Goal: Task Accomplishment & Management: Manage account settings

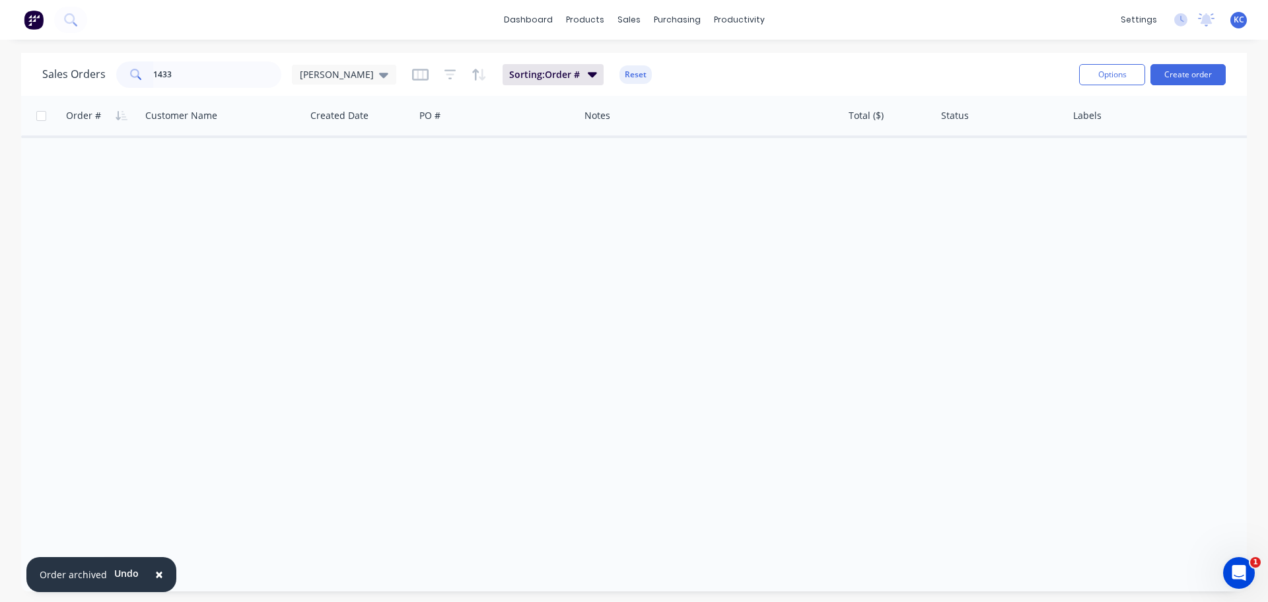
type input "1433"
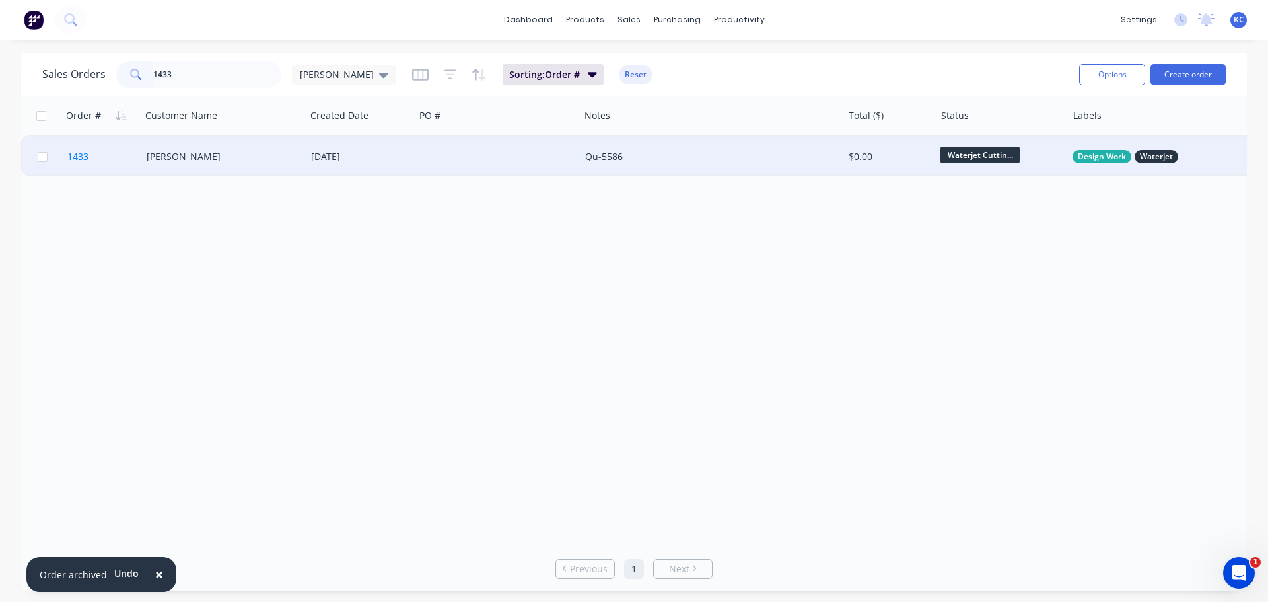
click at [80, 158] on span "1433" at bounding box center [77, 156] width 21 height 13
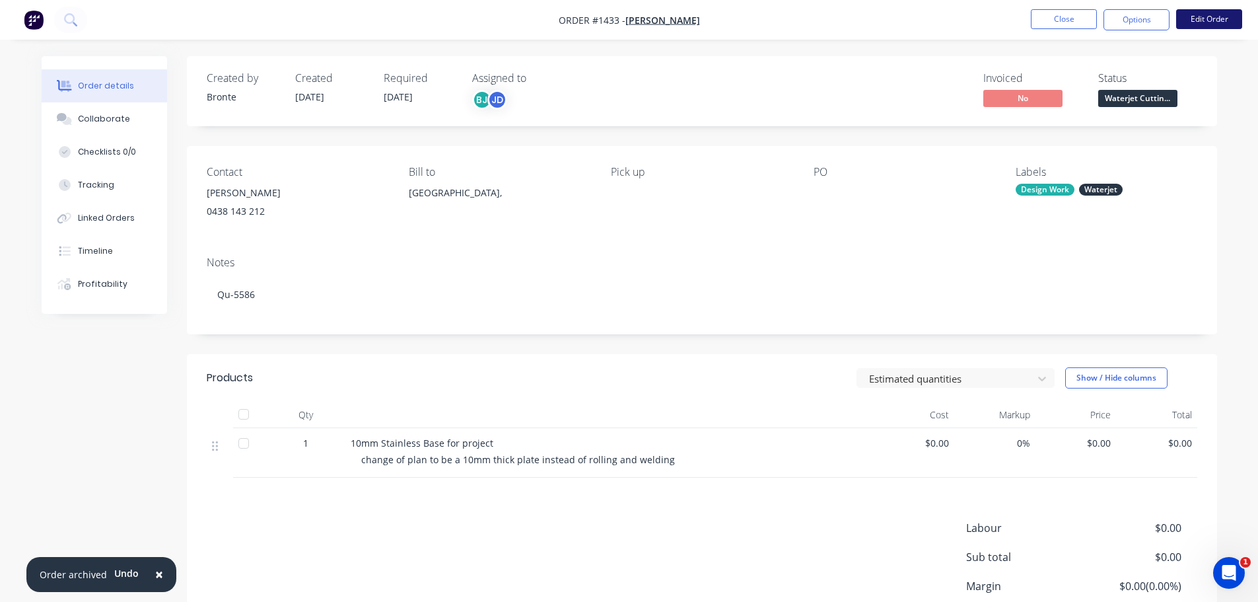
click at [1204, 15] on button "Edit Order" at bounding box center [1210, 19] width 66 height 20
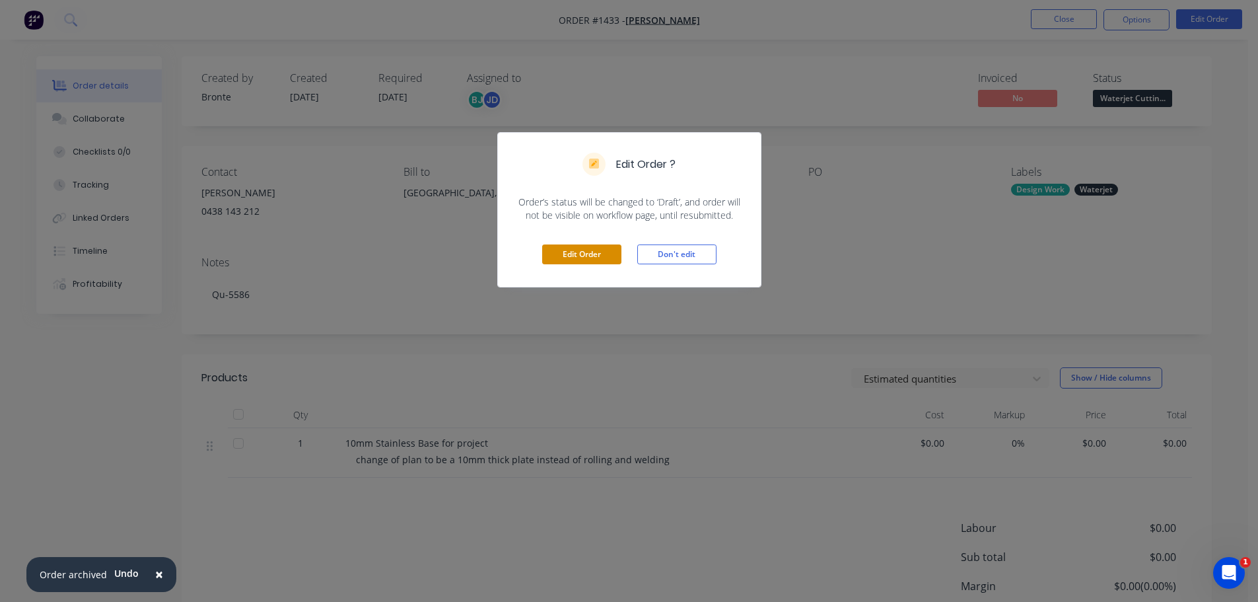
click at [576, 251] on button "Edit Order" at bounding box center [581, 254] width 79 height 20
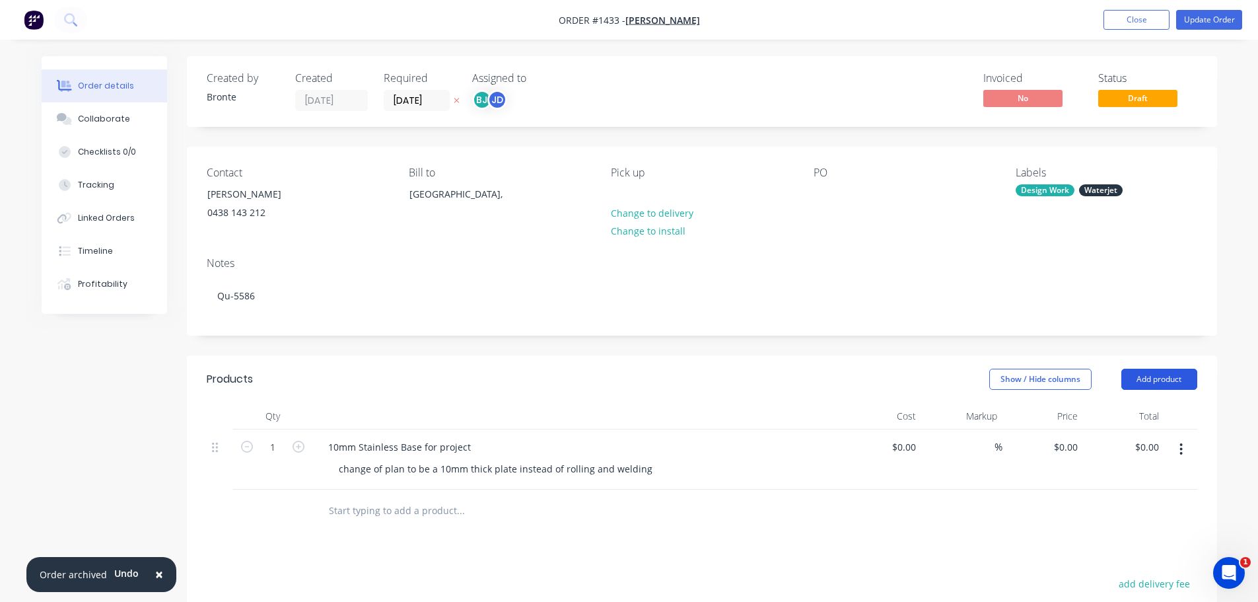
click at [1184, 382] on button "Add product" at bounding box center [1160, 379] width 76 height 21
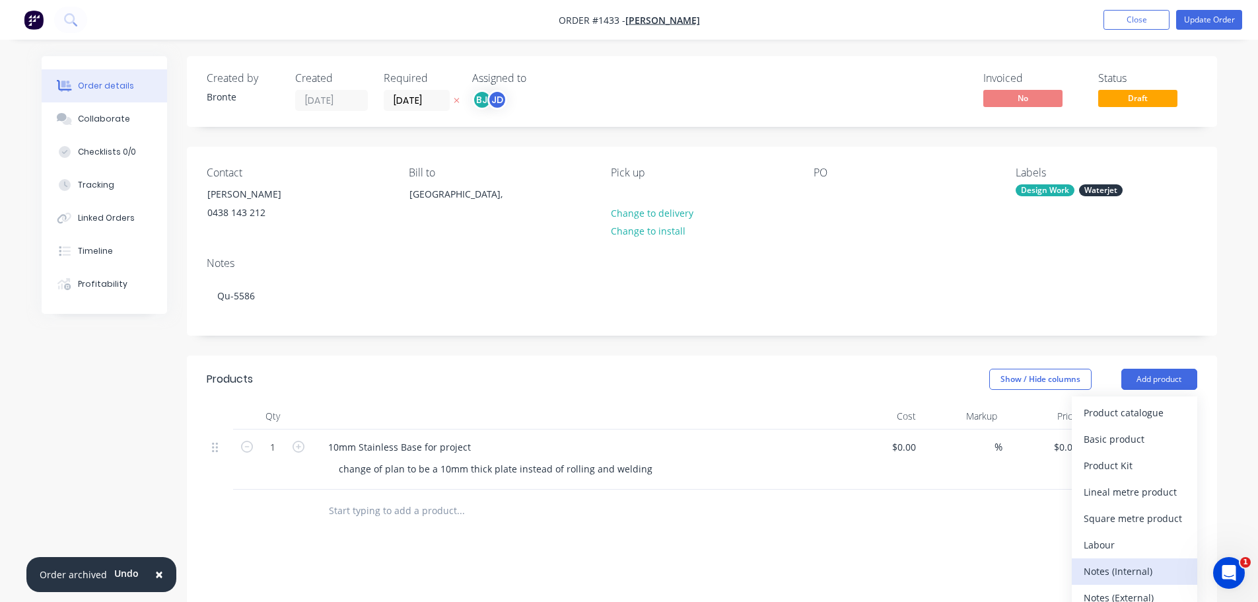
click at [1106, 564] on div "Notes (Internal)" at bounding box center [1135, 571] width 102 height 19
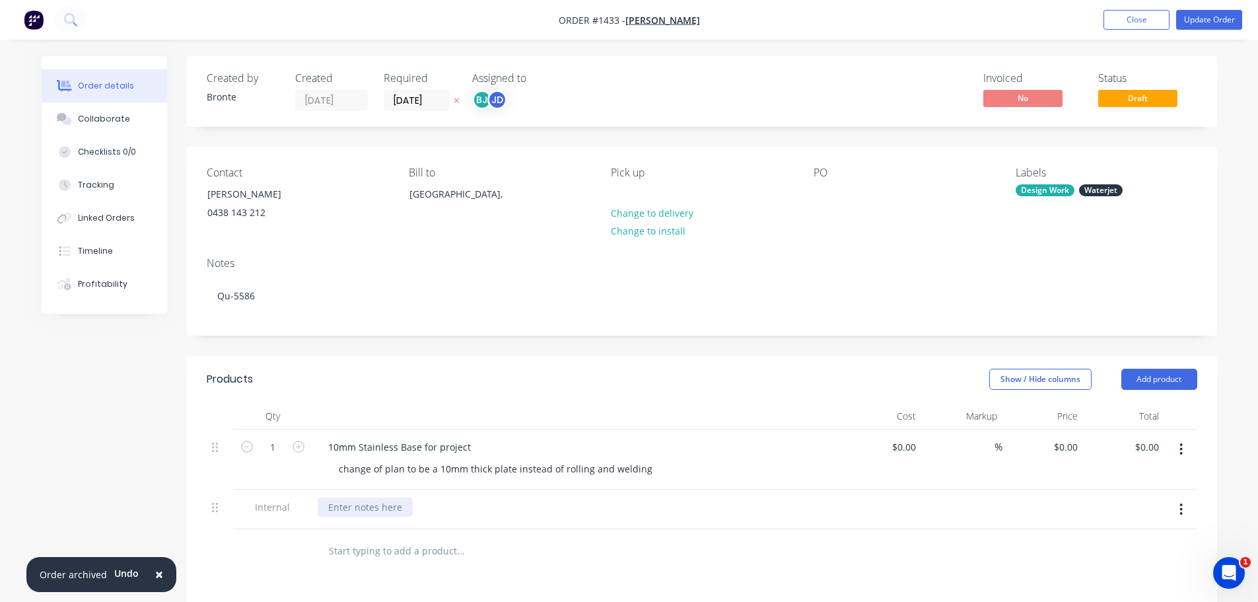
click at [374, 516] on div at bounding box center [365, 506] width 95 height 19
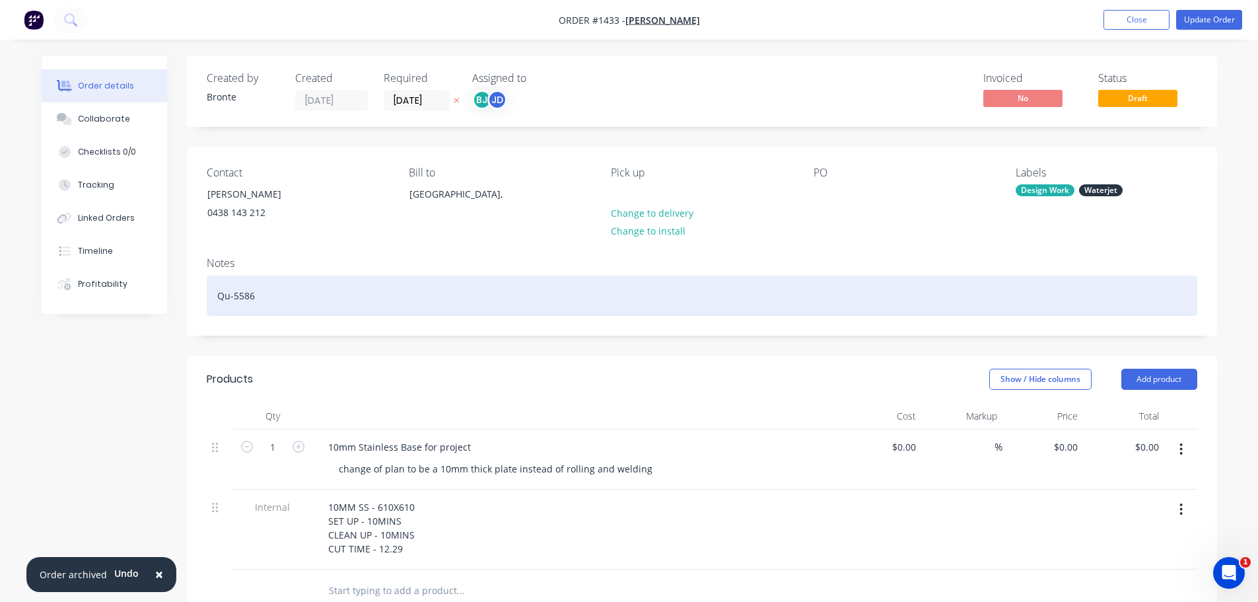
click at [261, 302] on div "Qu-5586" at bounding box center [702, 295] width 991 height 40
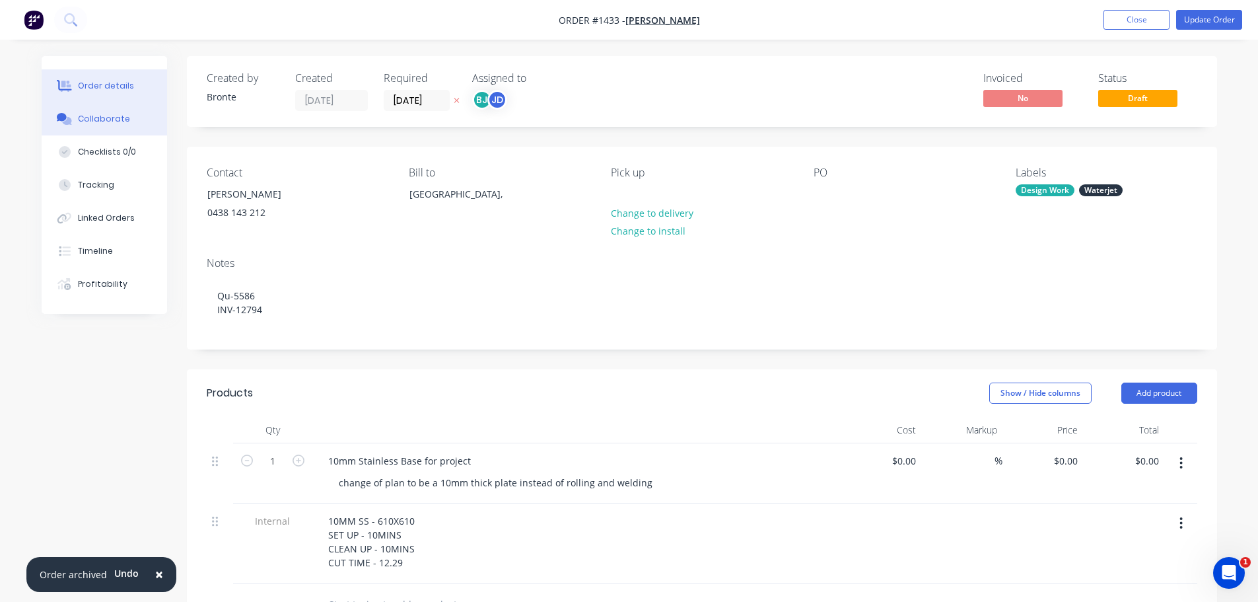
click at [118, 111] on button "Collaborate" at bounding box center [105, 118] width 126 height 33
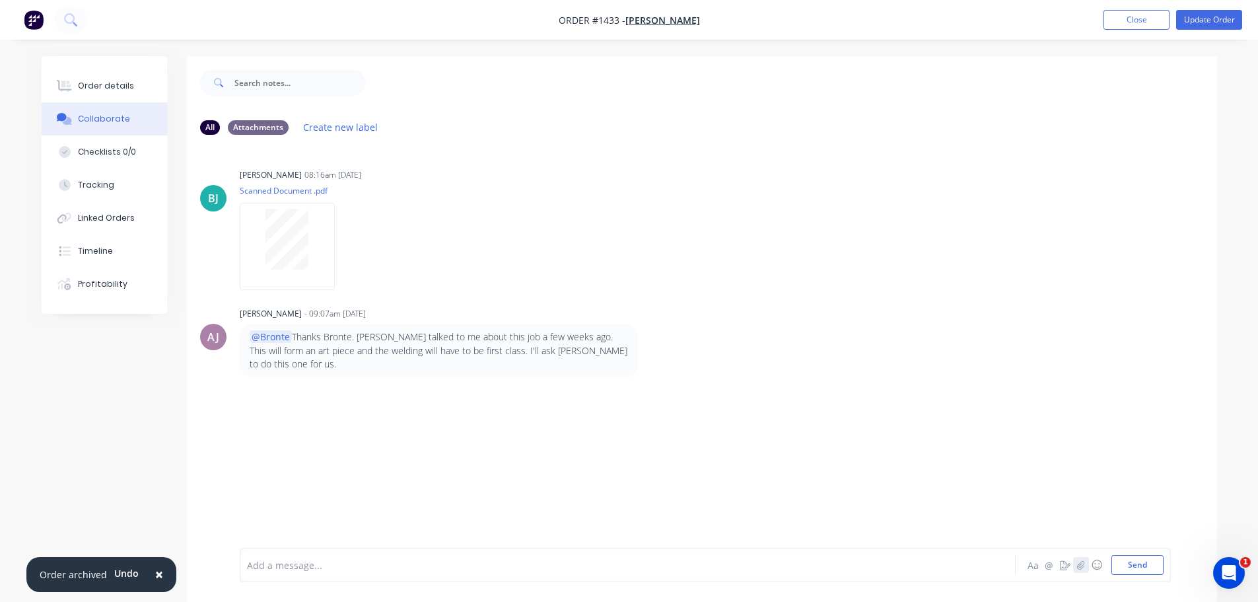
click at [1077, 567] on icon "button" at bounding box center [1081, 564] width 8 height 9
click at [1145, 569] on button "Send" at bounding box center [1138, 565] width 52 height 20
click at [1082, 569] on button "button" at bounding box center [1081, 565] width 16 height 16
click at [1119, 562] on button "Send" at bounding box center [1138, 565] width 52 height 20
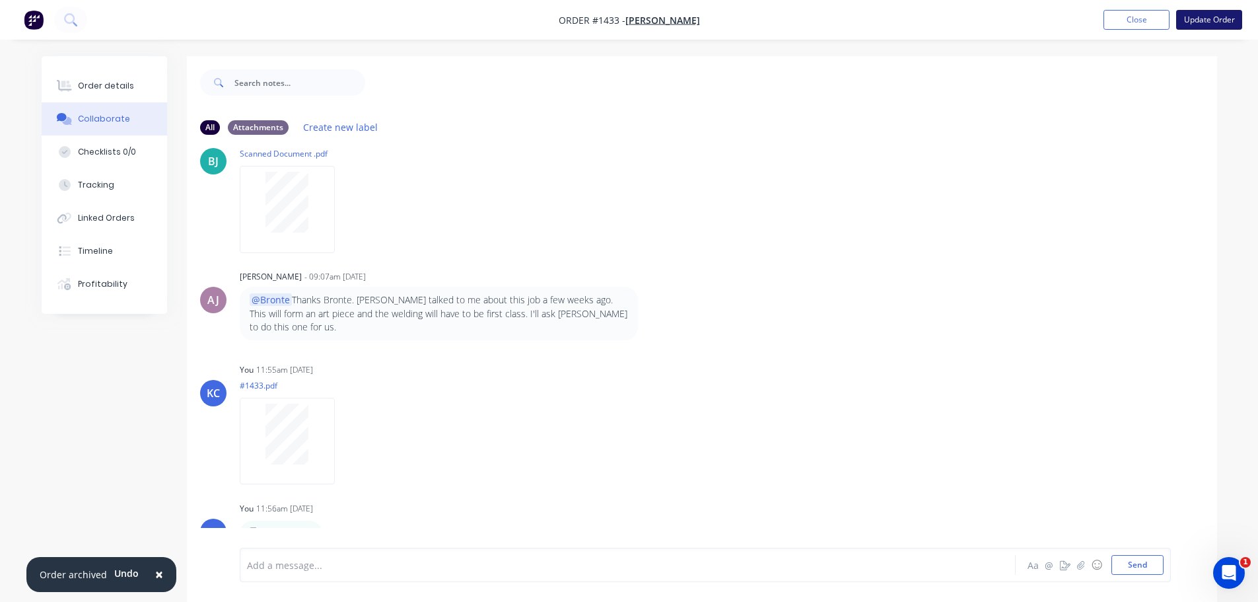
click at [1224, 17] on button "Update Order" at bounding box center [1210, 20] width 66 height 20
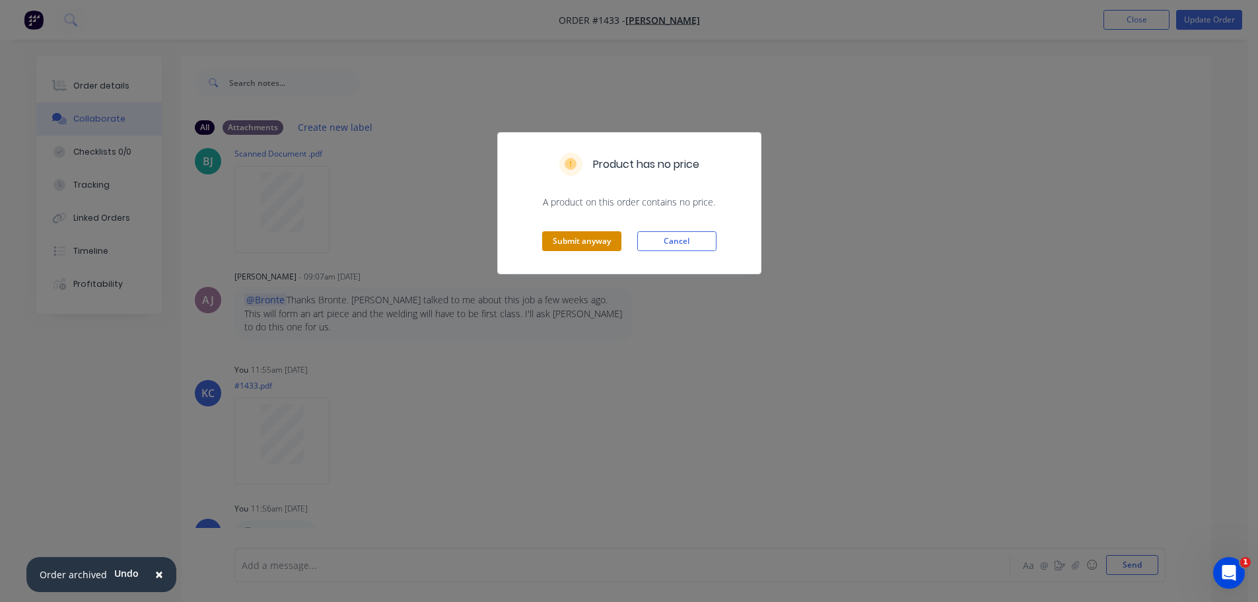
click at [575, 241] on button "Submit anyway" at bounding box center [581, 241] width 79 height 20
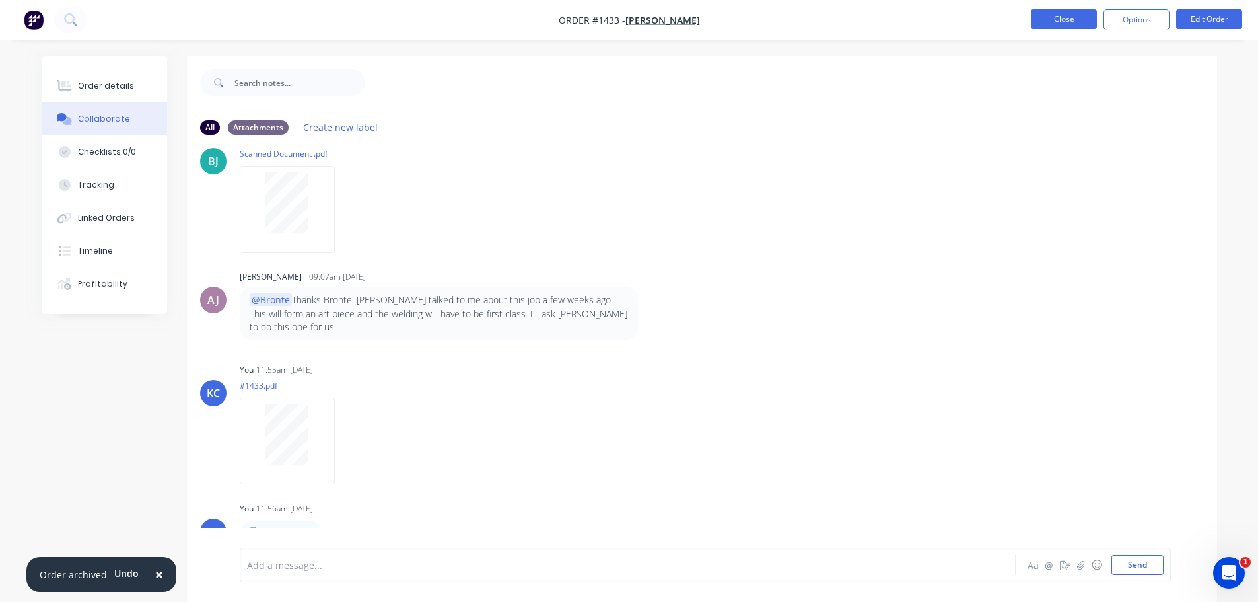
drag, startPoint x: 1070, startPoint y: 7, endPoint x: 1068, endPoint y: 17, distance: 10.1
click at [1070, 9] on nav "Order #1433 - [PERSON_NAME] Close Options Edit Order" at bounding box center [629, 20] width 1258 height 40
click at [1068, 17] on button "Close" at bounding box center [1064, 19] width 66 height 20
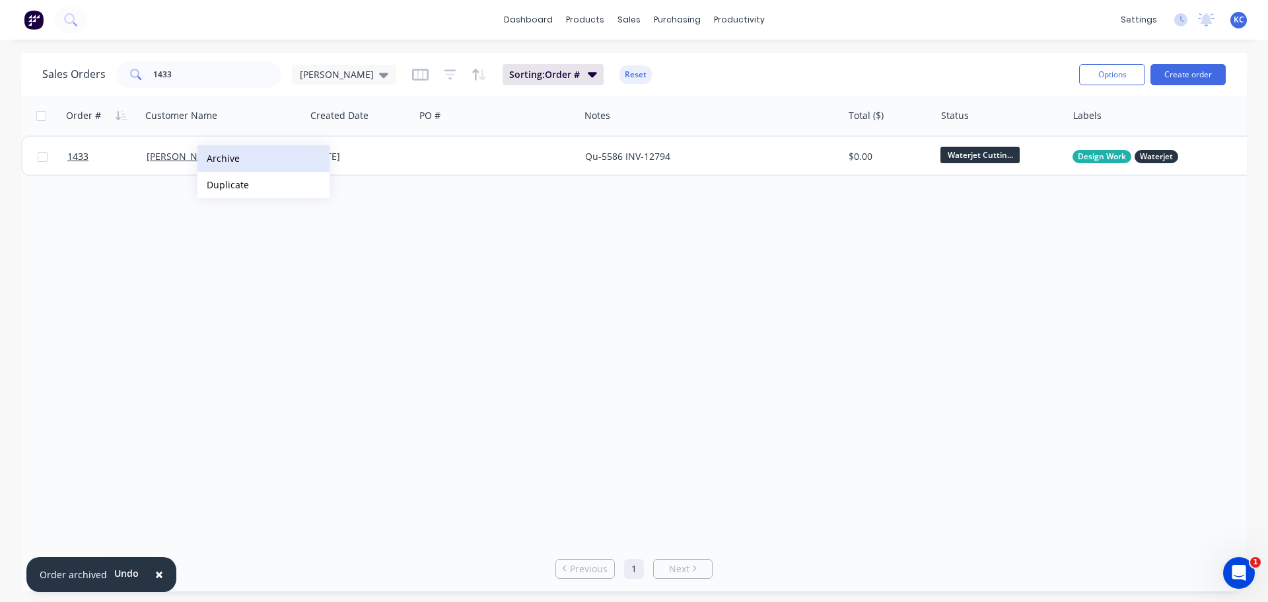
click at [256, 158] on button "Archive" at bounding box center [264, 158] width 132 height 26
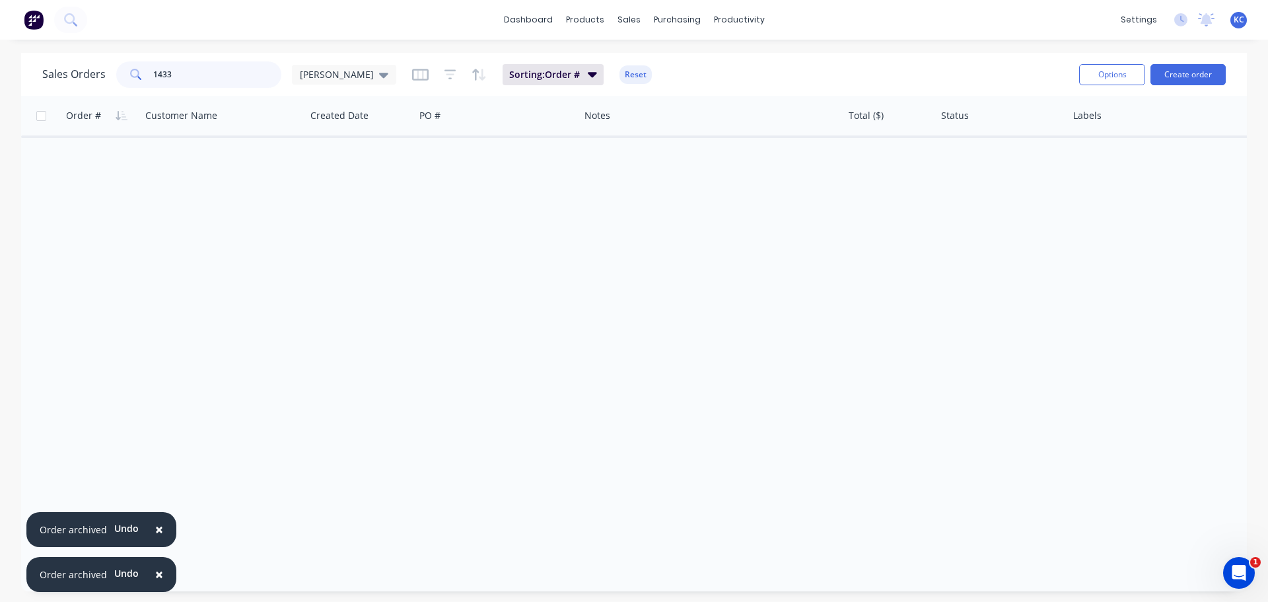
drag, startPoint x: 177, startPoint y: 73, endPoint x: 0, endPoint y: 90, distance: 177.9
click at [9, 78] on div "Sales Orders 1433 [PERSON_NAME] Sorting: Order # Reset Options Create order Ord…" at bounding box center [634, 322] width 1268 height 538
type input "1729"
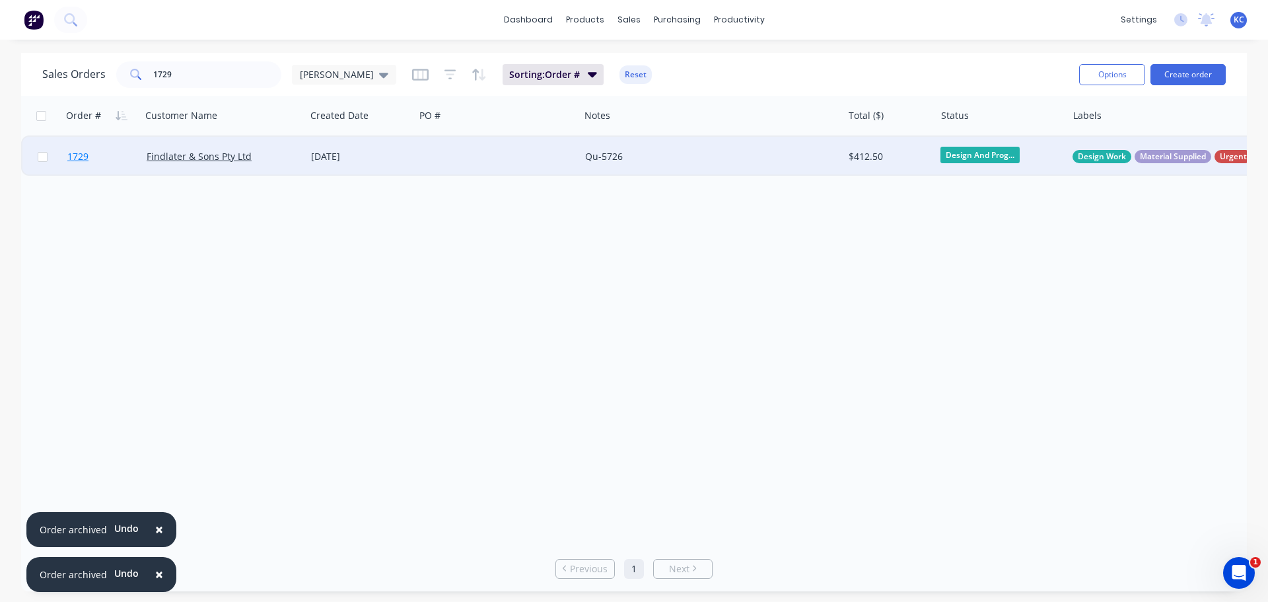
click at [75, 159] on span "1729" at bounding box center [77, 156] width 21 height 13
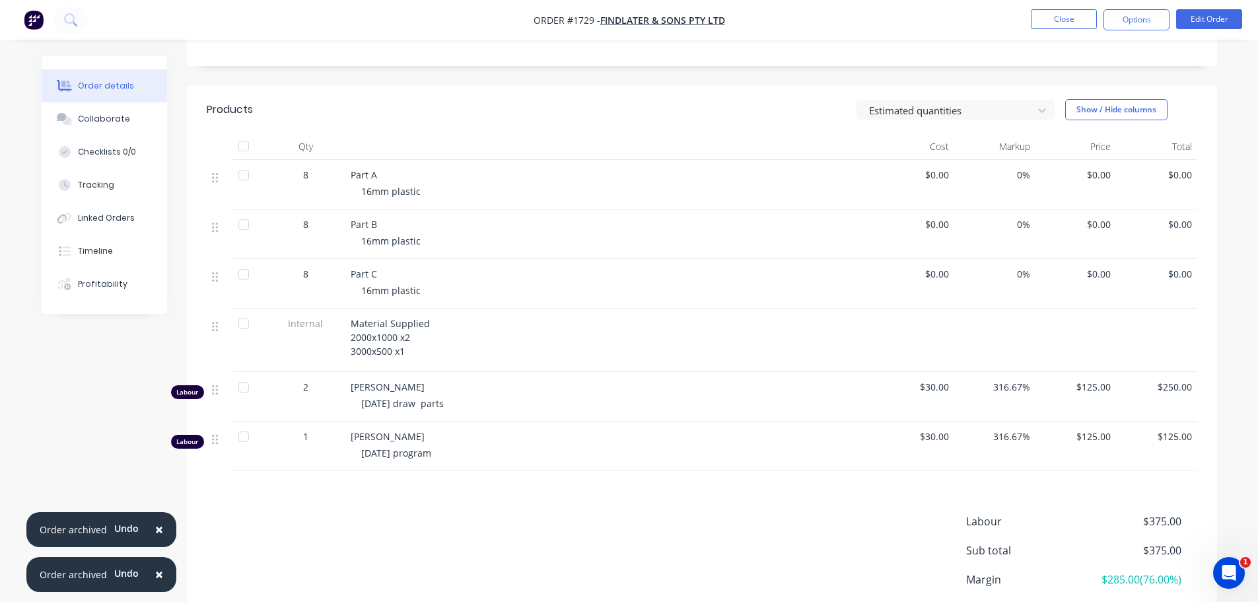
scroll to position [330, 0]
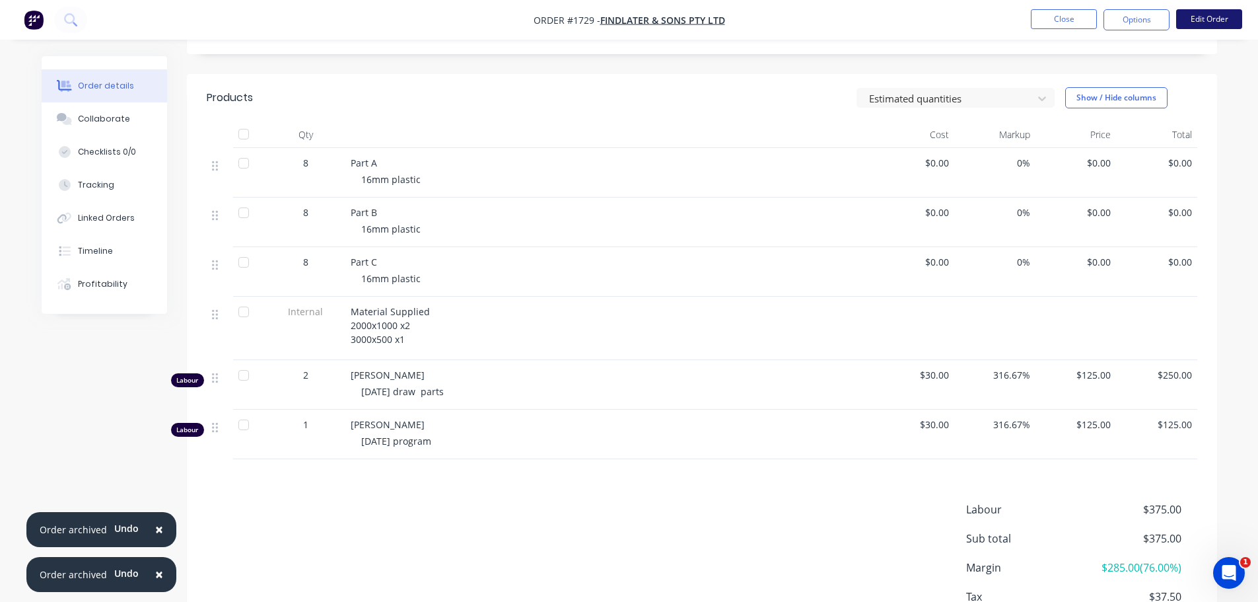
click at [1231, 20] on button "Edit Order" at bounding box center [1210, 19] width 66 height 20
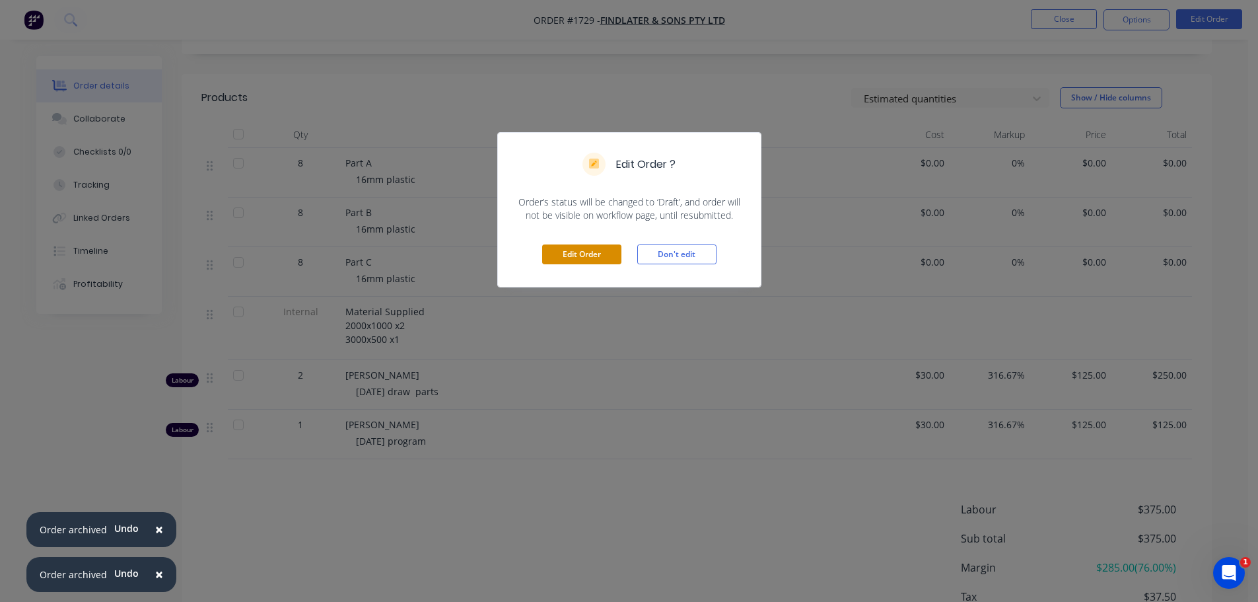
click at [573, 256] on button "Edit Order" at bounding box center [581, 254] width 79 height 20
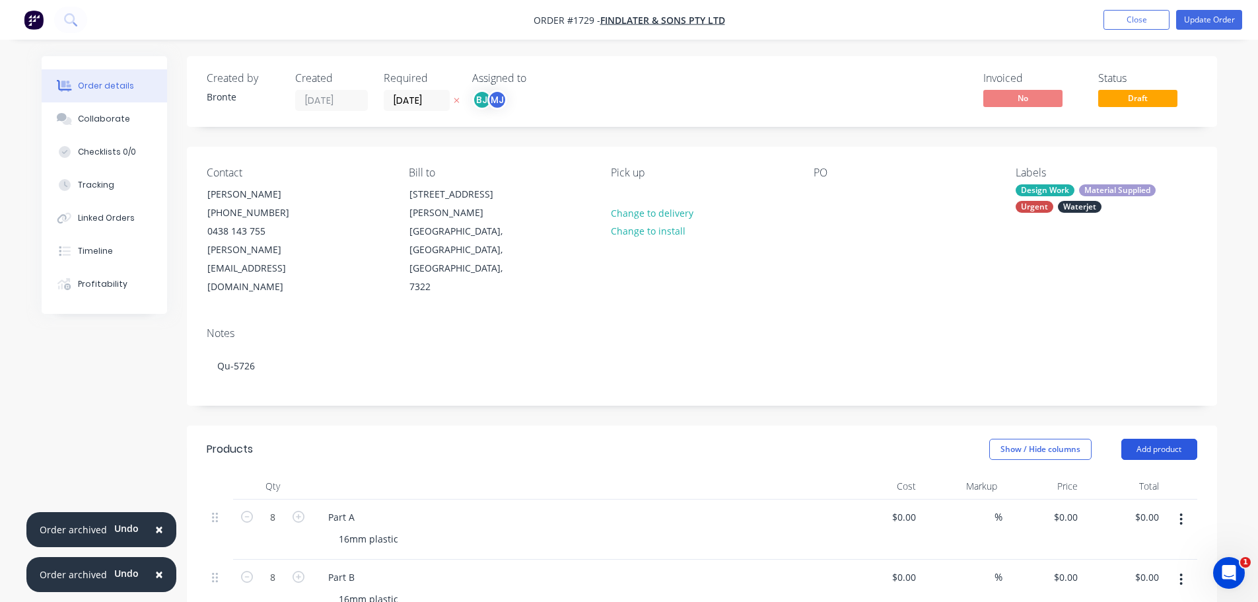
click at [1161, 439] on button "Add product" at bounding box center [1160, 449] width 76 height 21
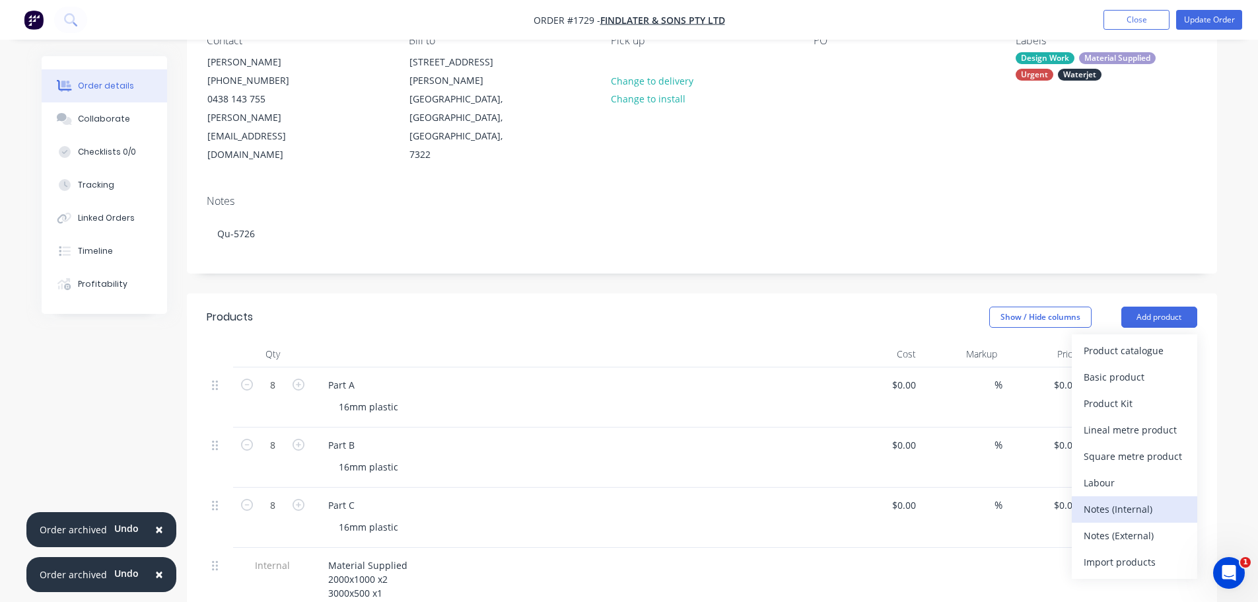
click at [1148, 496] on button "Notes (Internal)" at bounding box center [1135, 509] width 126 height 26
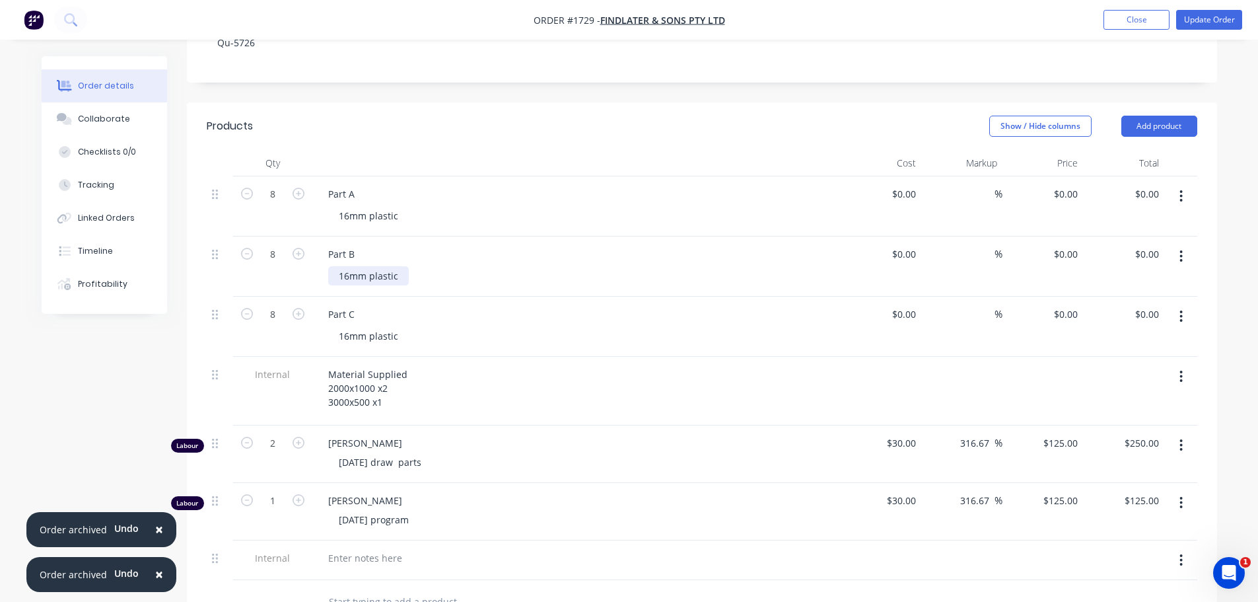
scroll to position [330, 0]
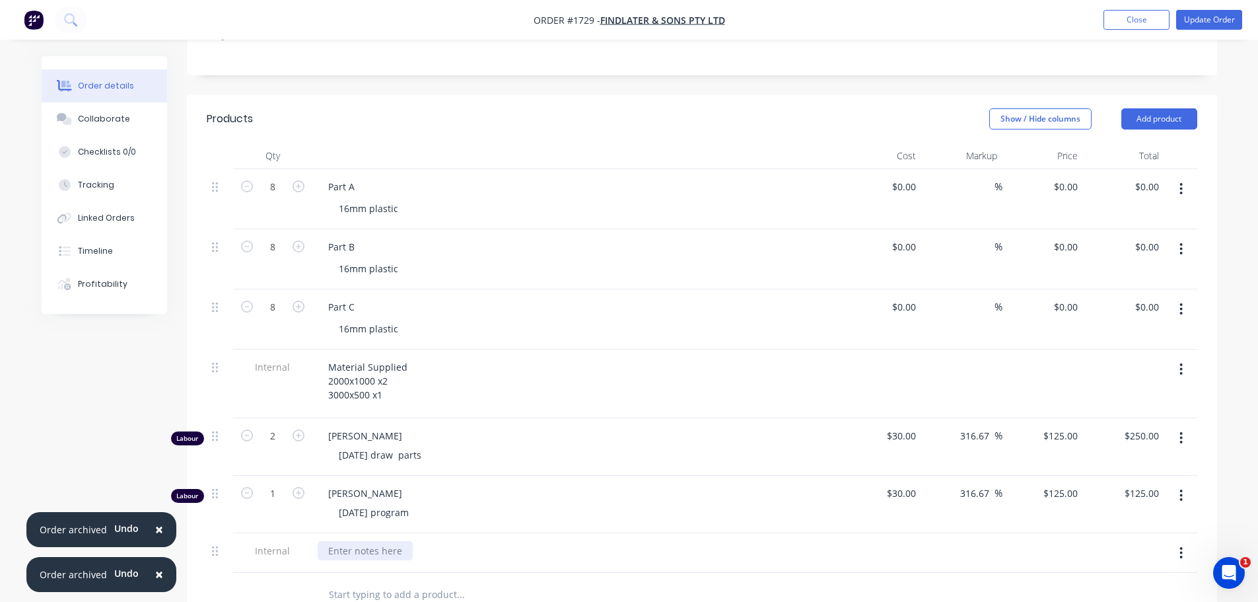
click at [351, 541] on div at bounding box center [365, 550] width 95 height 19
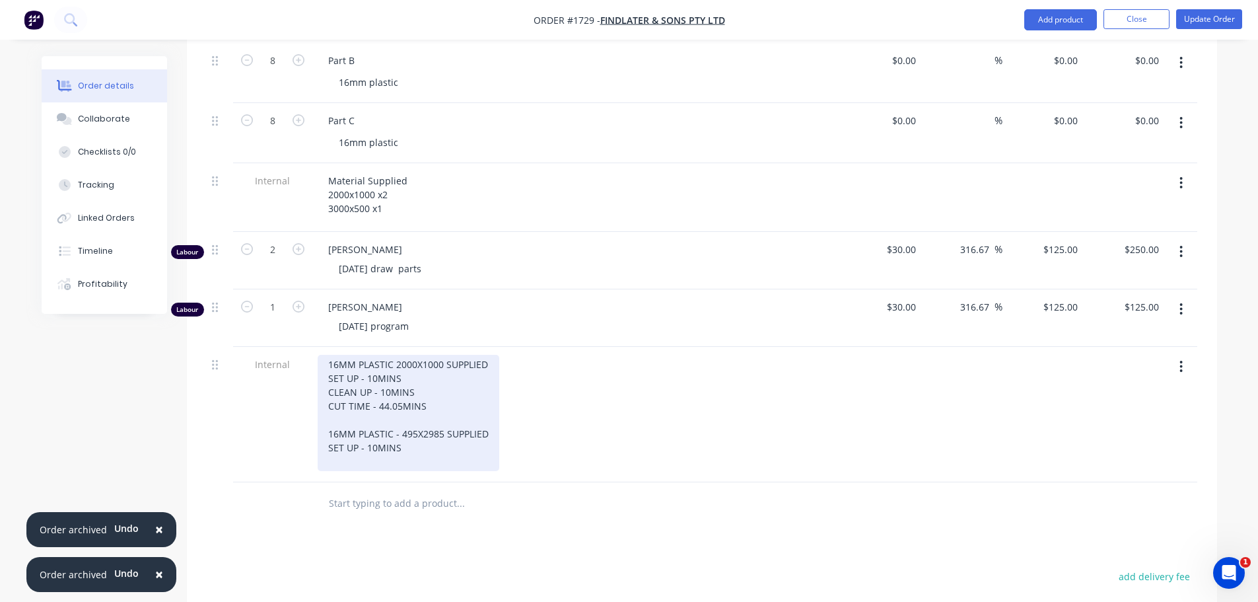
scroll to position [530, 0]
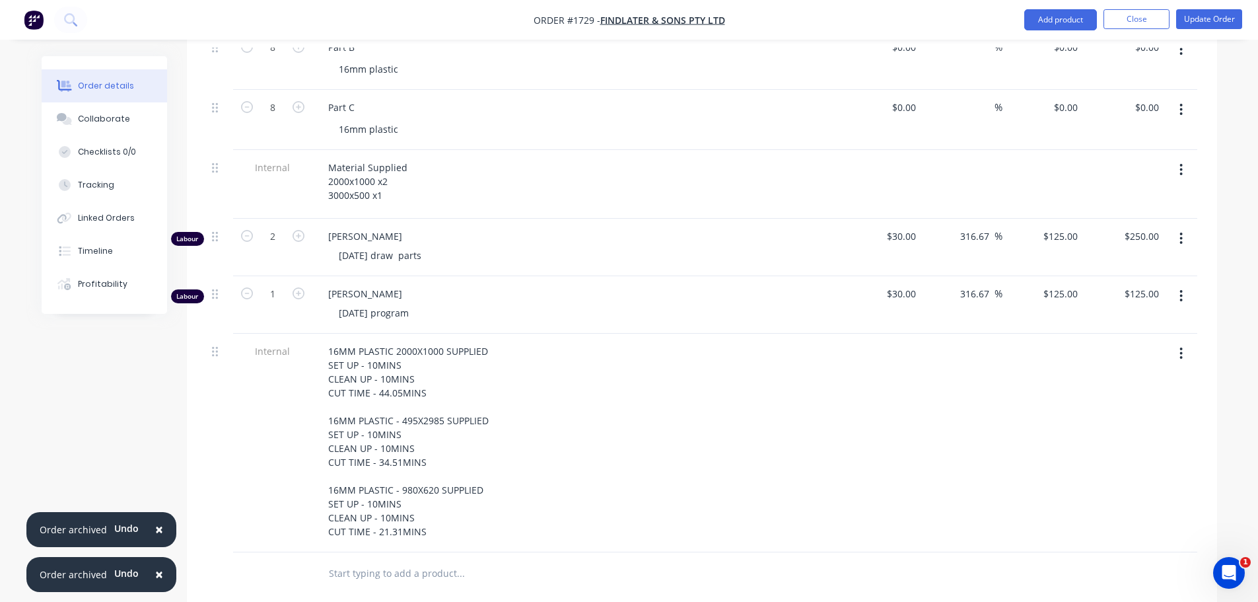
click at [532, 471] on div "16MM PLASTIC 2000X1000 SUPPLIED SET UP - 10MINS CLEAN UP - 10MINS CUT TIME - 44…" at bounding box center [577, 442] width 518 height 200
click at [131, 112] on button "Collaborate" at bounding box center [105, 118] width 126 height 33
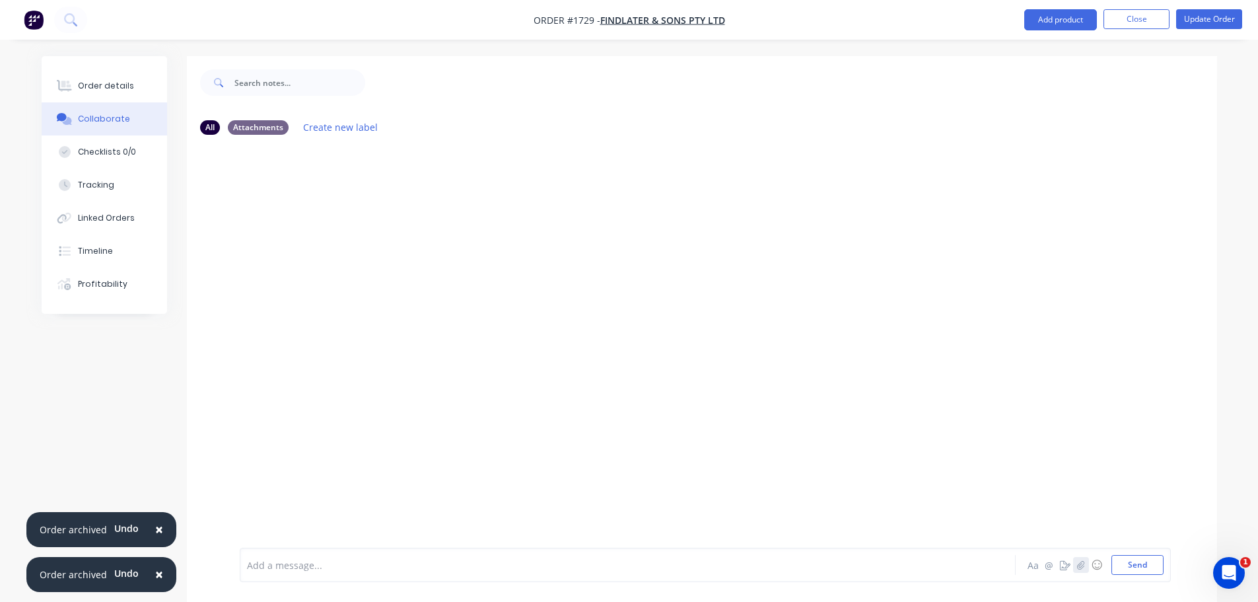
click at [1085, 567] on button "button" at bounding box center [1081, 565] width 16 height 16
click at [1120, 562] on button "Send" at bounding box center [1138, 565] width 52 height 20
click at [1085, 567] on button "button" at bounding box center [1081, 565] width 16 height 16
click at [1116, 557] on button "Send" at bounding box center [1138, 565] width 52 height 20
click at [1192, 17] on button "Update Order" at bounding box center [1210, 19] width 66 height 20
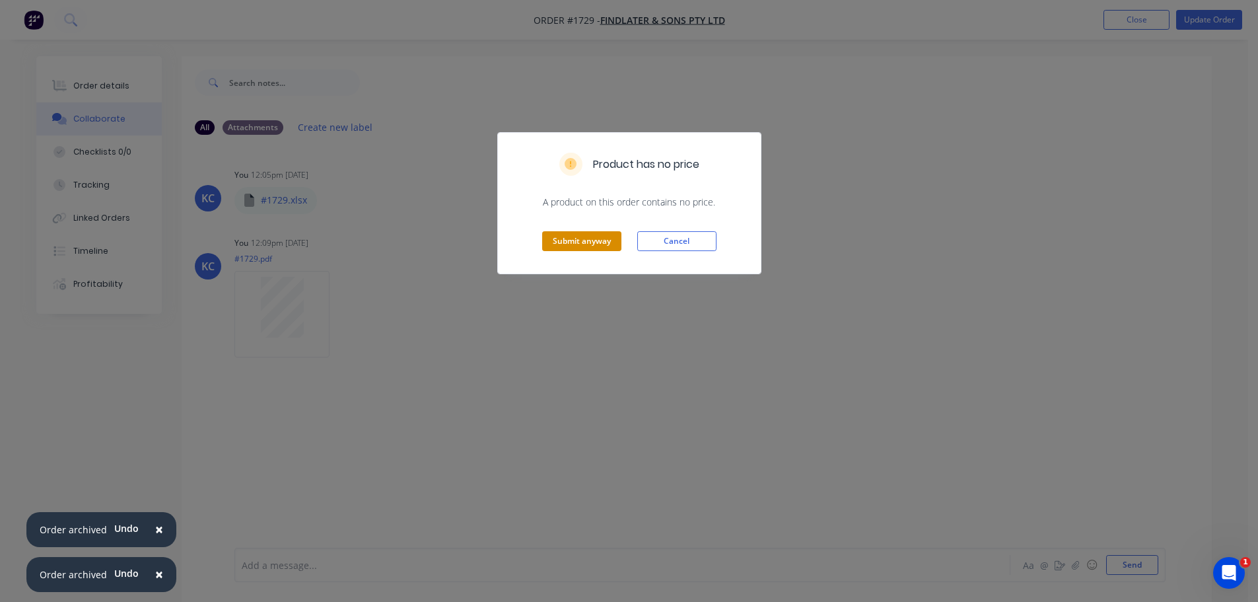
click at [552, 240] on button "Submit anyway" at bounding box center [581, 241] width 79 height 20
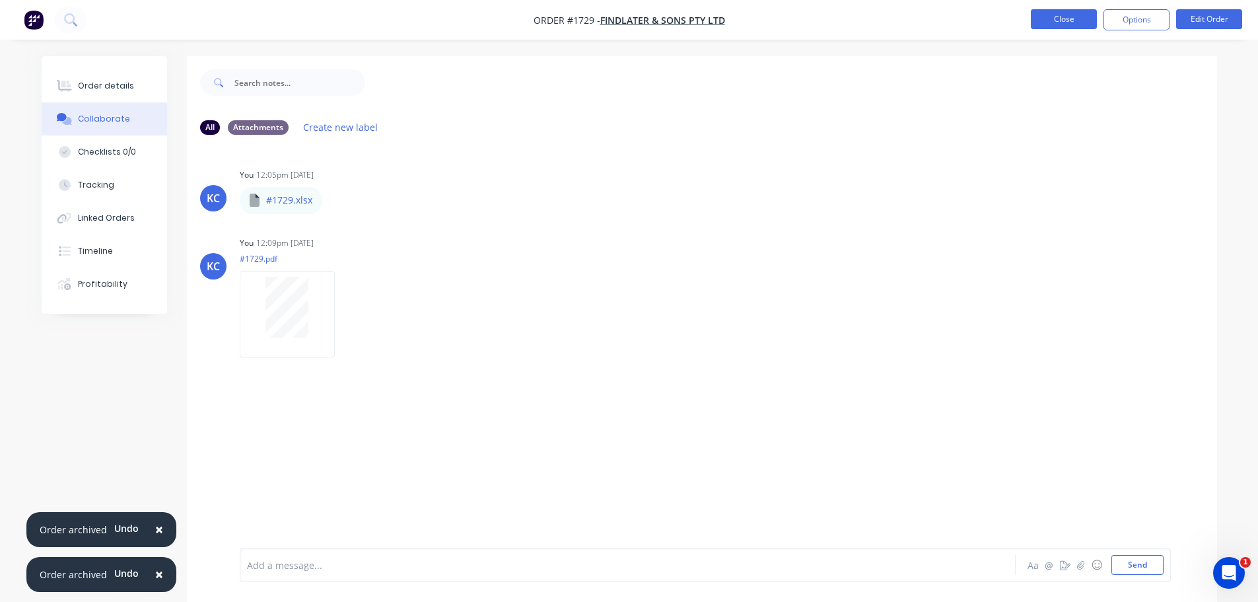
click at [1070, 22] on button "Close" at bounding box center [1064, 19] width 66 height 20
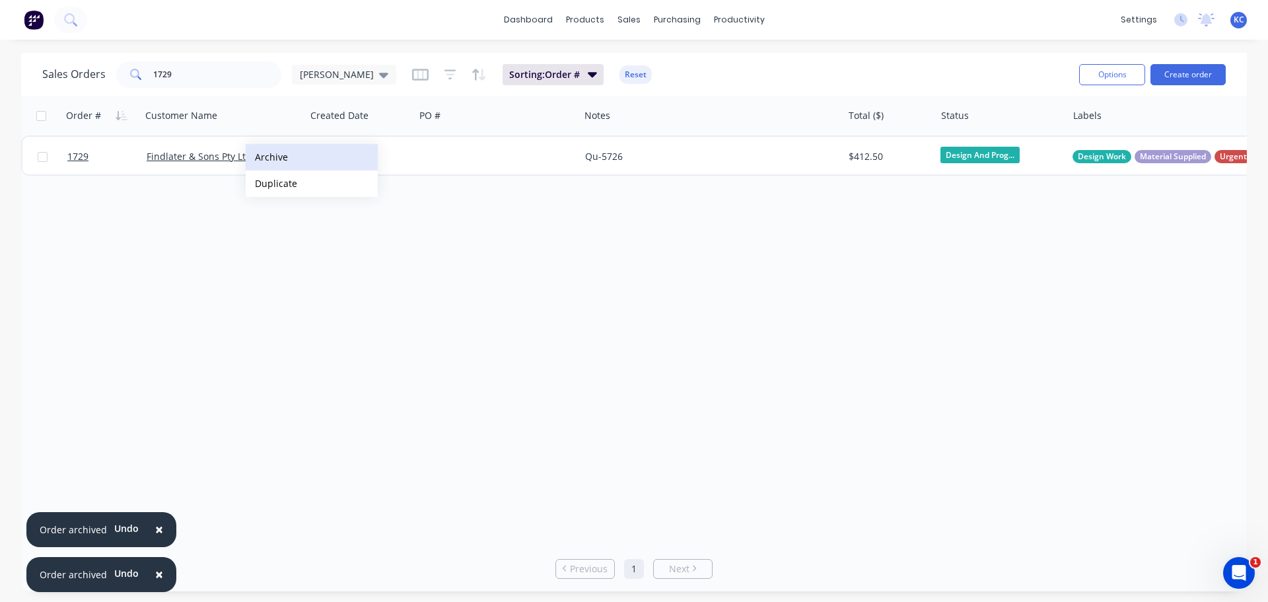
click at [270, 158] on button "Archive" at bounding box center [312, 157] width 132 height 26
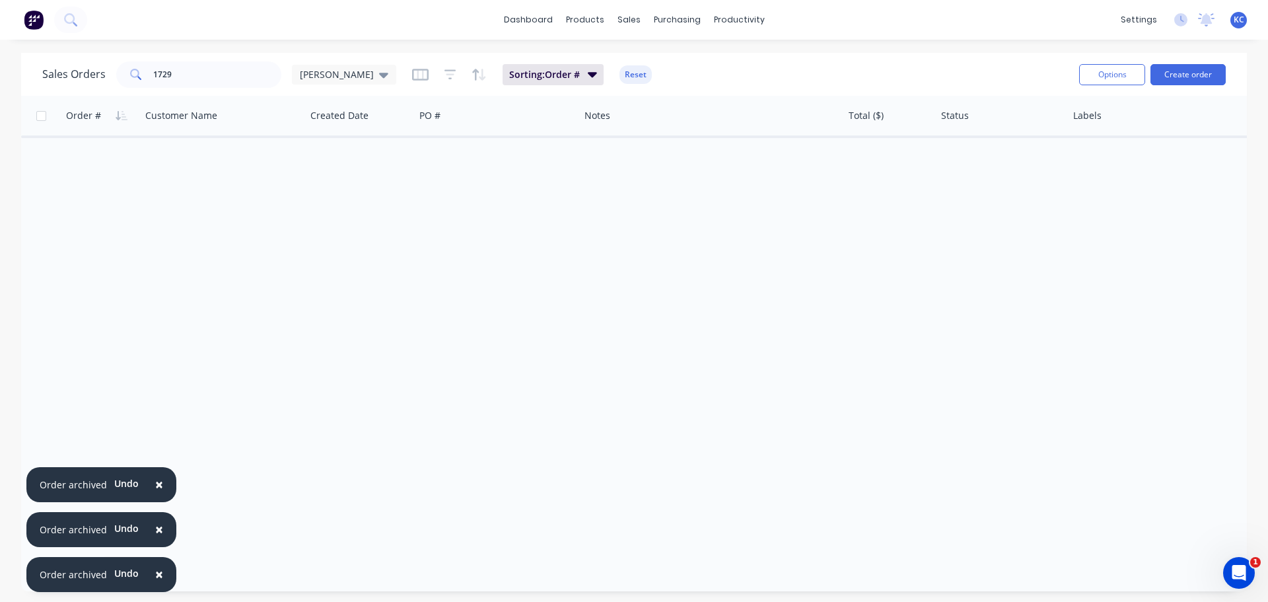
click at [157, 482] on span "×" at bounding box center [159, 484] width 8 height 18
click at [155, 533] on span "×" at bounding box center [159, 529] width 8 height 18
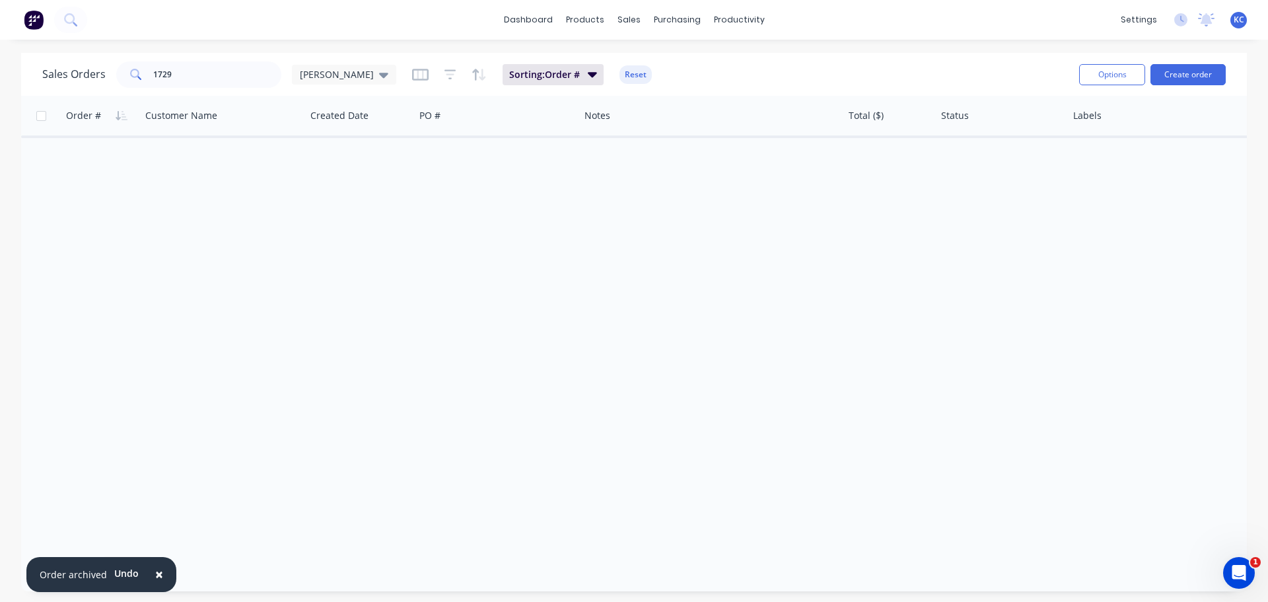
click at [155, 577] on span "×" at bounding box center [159, 574] width 8 height 18
drag, startPoint x: 178, startPoint y: 79, endPoint x: 0, endPoint y: 139, distance: 188.2
click at [15, 103] on div "Sales Orders 1729 [PERSON_NAME] Sorting: Order # Reset Options Create order Ord…" at bounding box center [634, 322] width 1268 height 538
type input "1726"
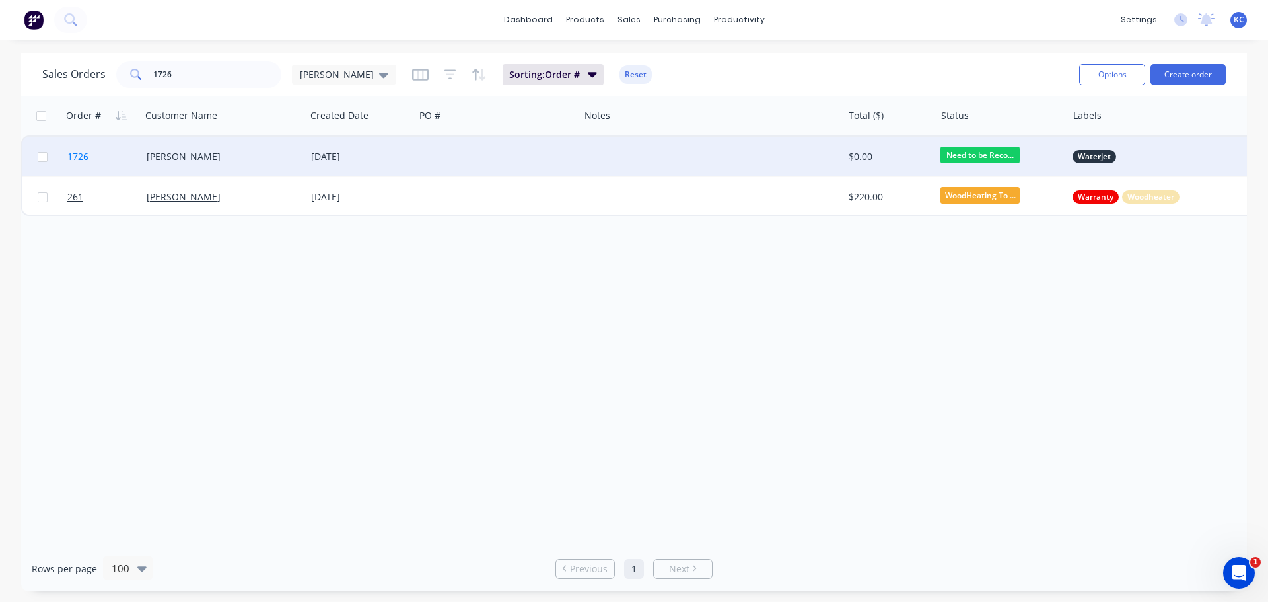
click at [81, 155] on span "1726" at bounding box center [77, 156] width 21 height 13
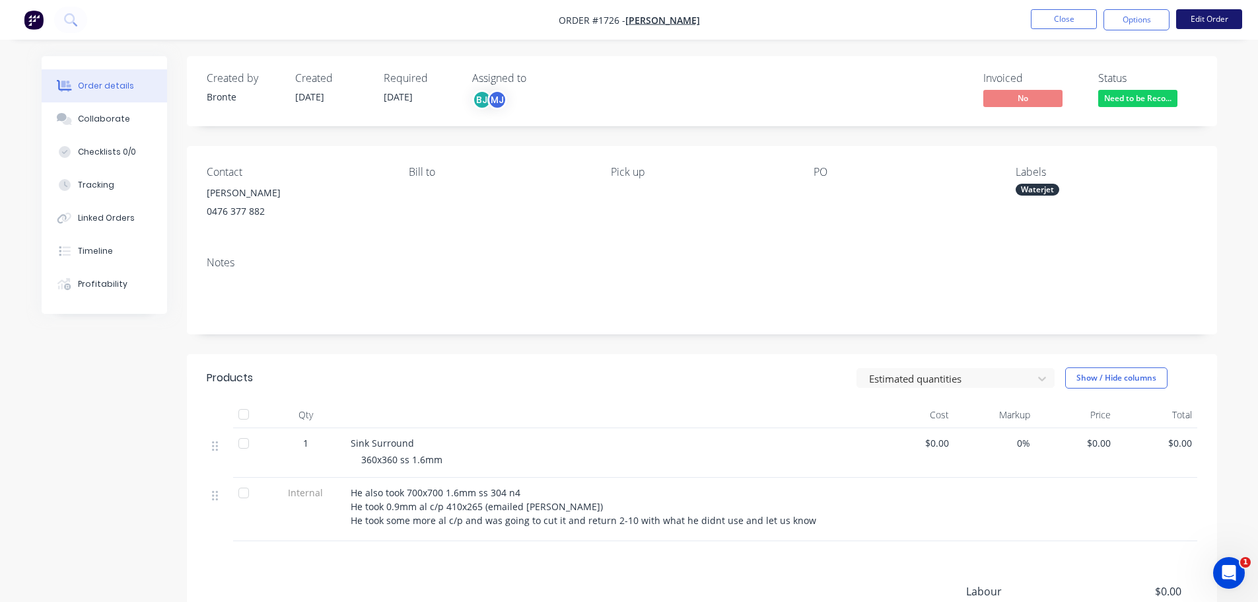
click at [1195, 17] on button "Edit Order" at bounding box center [1210, 19] width 66 height 20
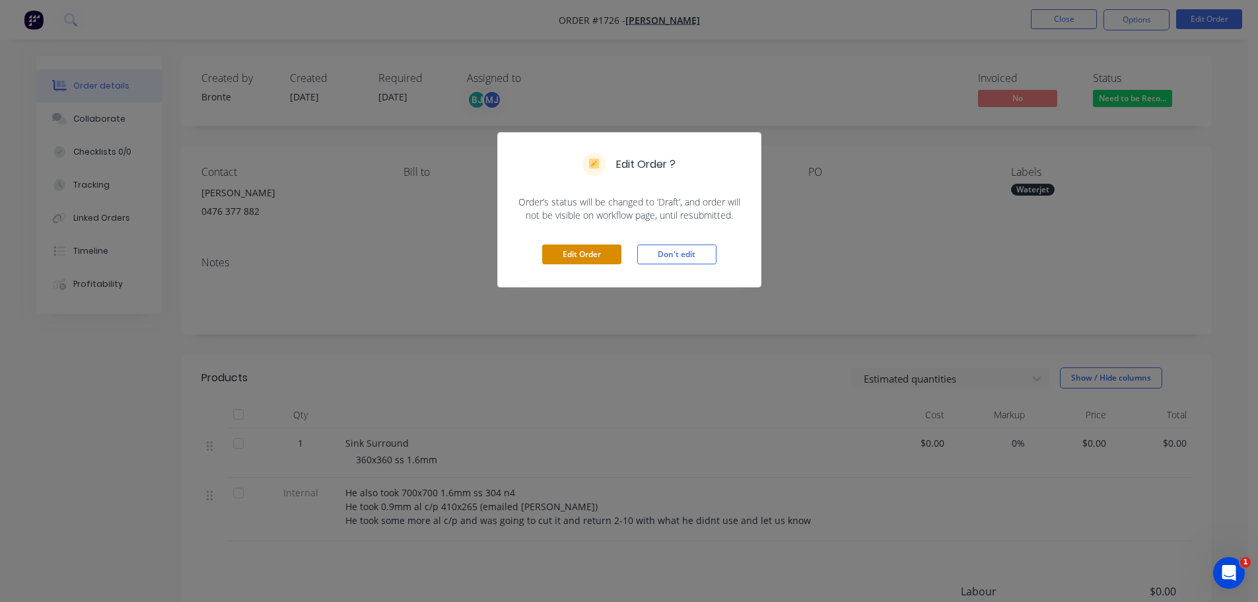
click at [584, 263] on button "Edit Order" at bounding box center [581, 254] width 79 height 20
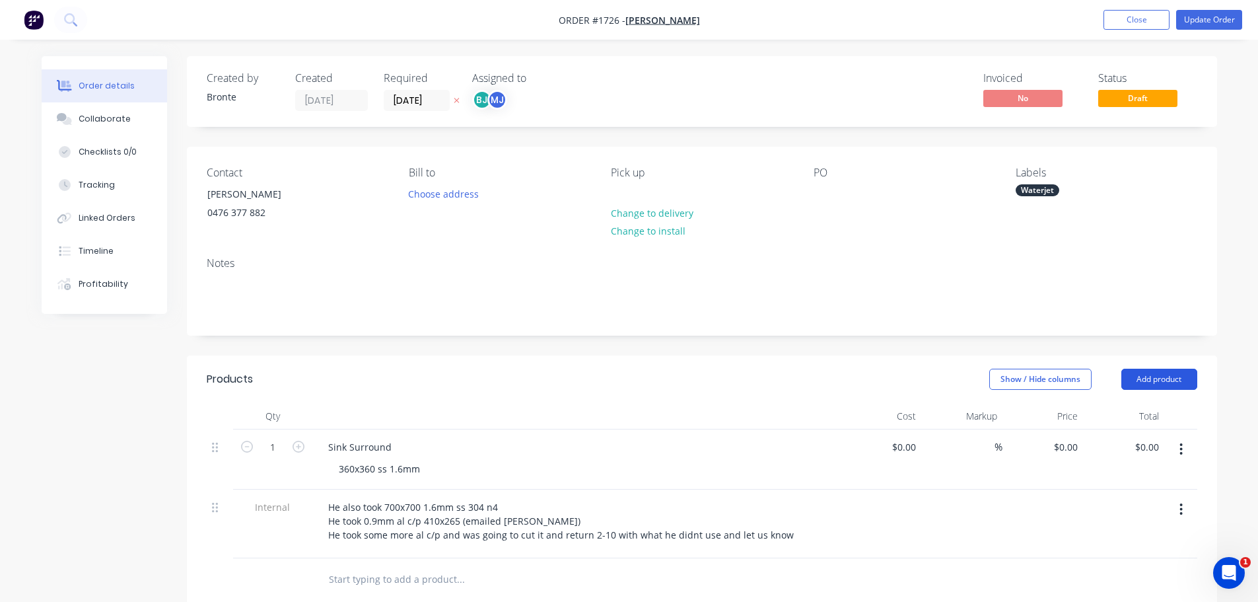
click at [1173, 376] on button "Add product" at bounding box center [1160, 379] width 76 height 21
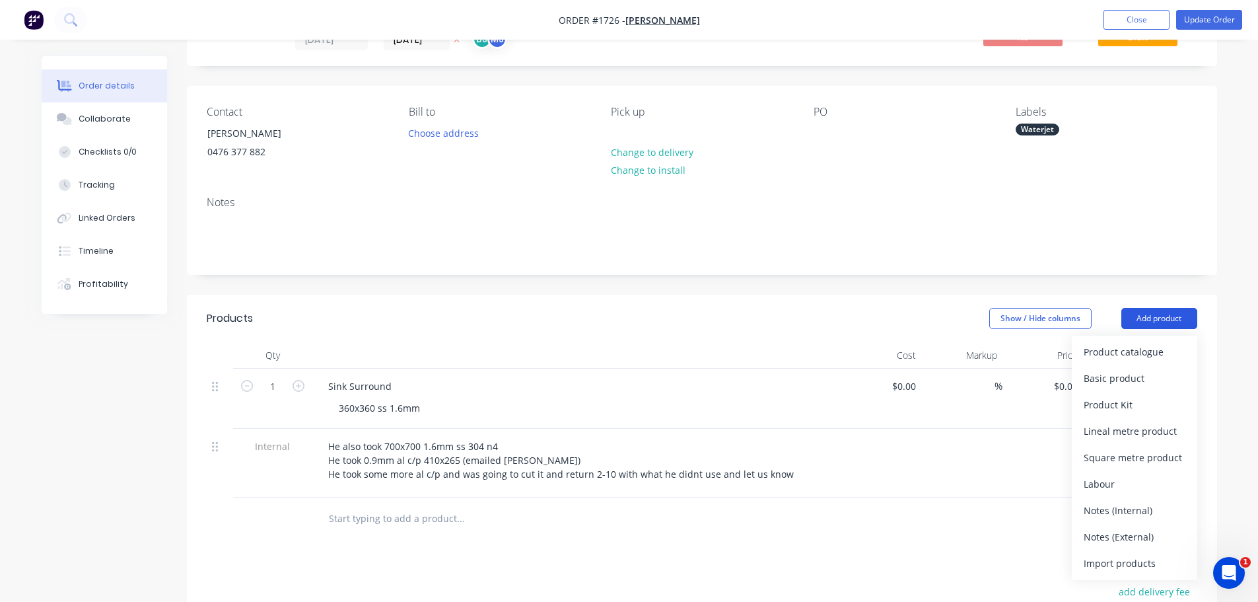
scroll to position [132, 0]
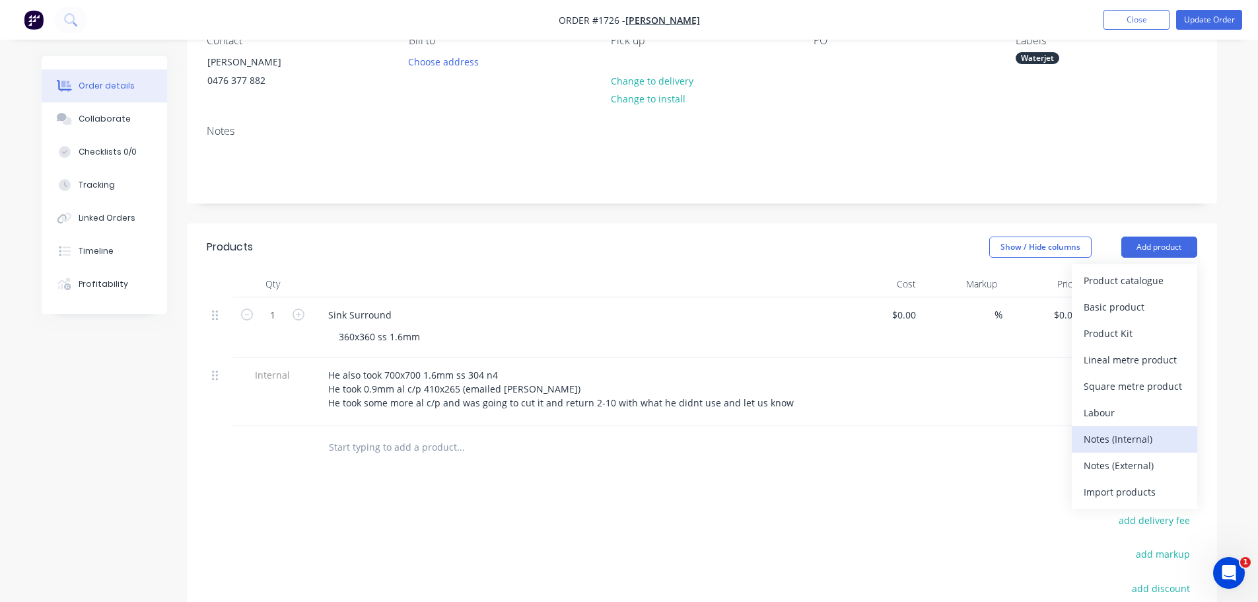
click at [1147, 435] on div "Notes (Internal)" at bounding box center [1135, 438] width 102 height 19
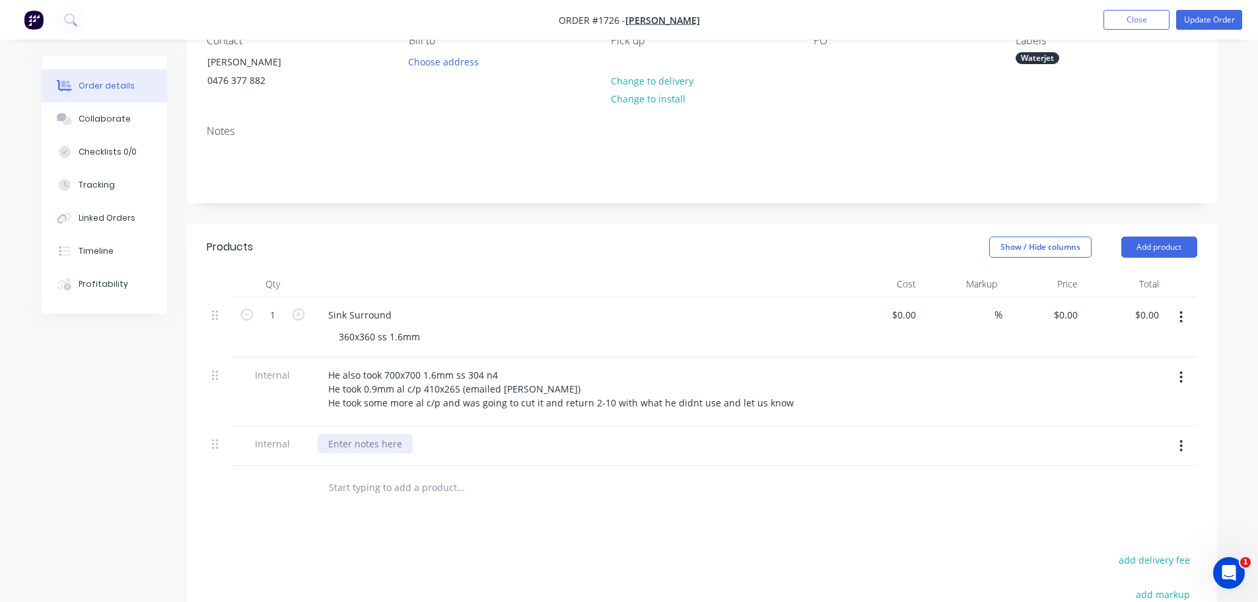
click at [332, 451] on div at bounding box center [365, 443] width 95 height 19
click at [517, 488] on div "1.6MM 304 NO.4 - 360X360 SET UP - 10MINS CLEAN UP - 5MINS CUT TIME - 4.14MINS" at bounding box center [577, 464] width 518 height 61
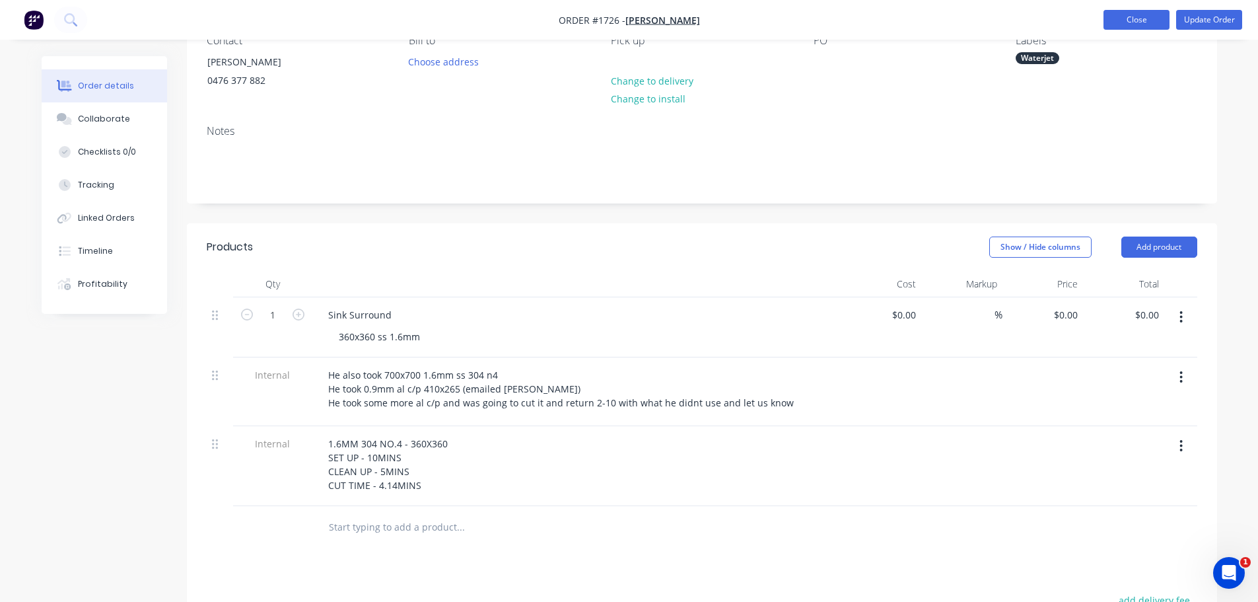
click at [1138, 26] on button "Close" at bounding box center [1137, 20] width 66 height 20
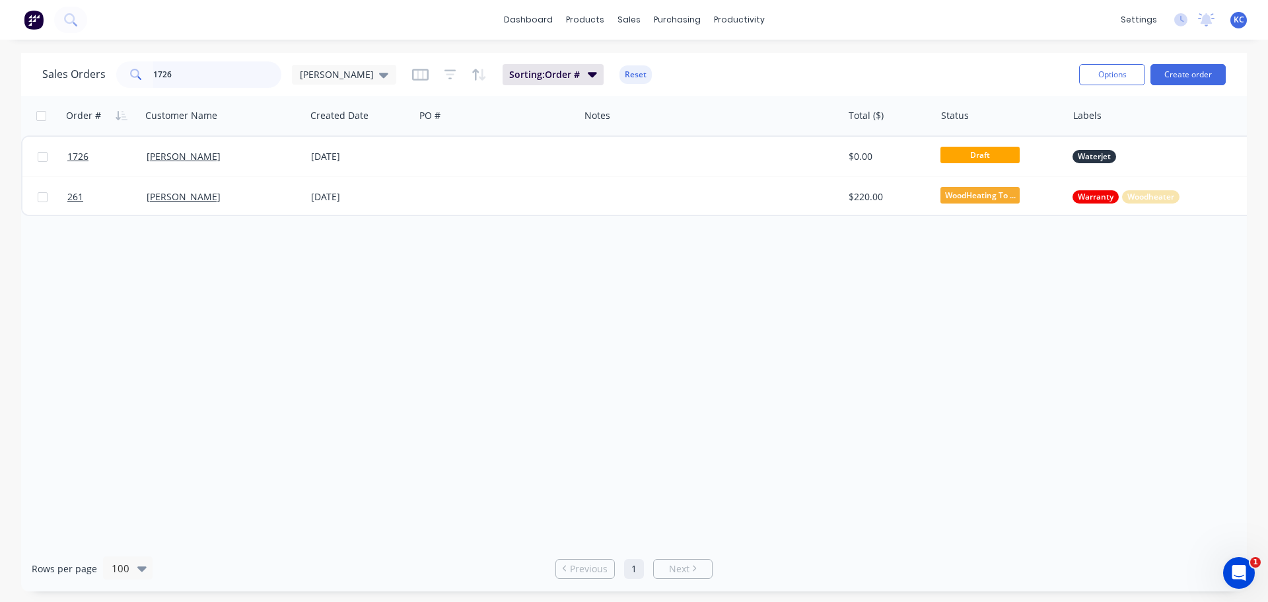
drag, startPoint x: 204, startPoint y: 77, endPoint x: 0, endPoint y: 217, distance: 247.9
click at [0, 120] on div "Sales Orders 1726 [PERSON_NAME] Sorting: Order # Reset Options Create order Ord…" at bounding box center [634, 322] width 1268 height 538
type input "GRANGE"
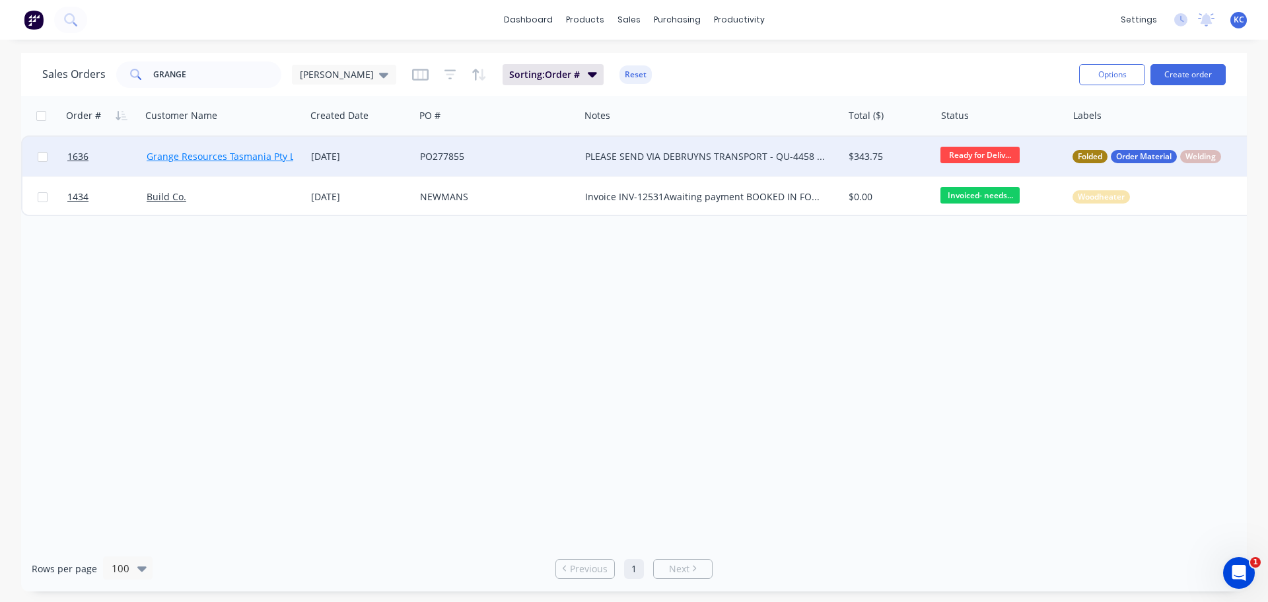
click at [201, 153] on link "Grange Resources Tasmania Pty Ltd" at bounding box center [225, 156] width 157 height 13
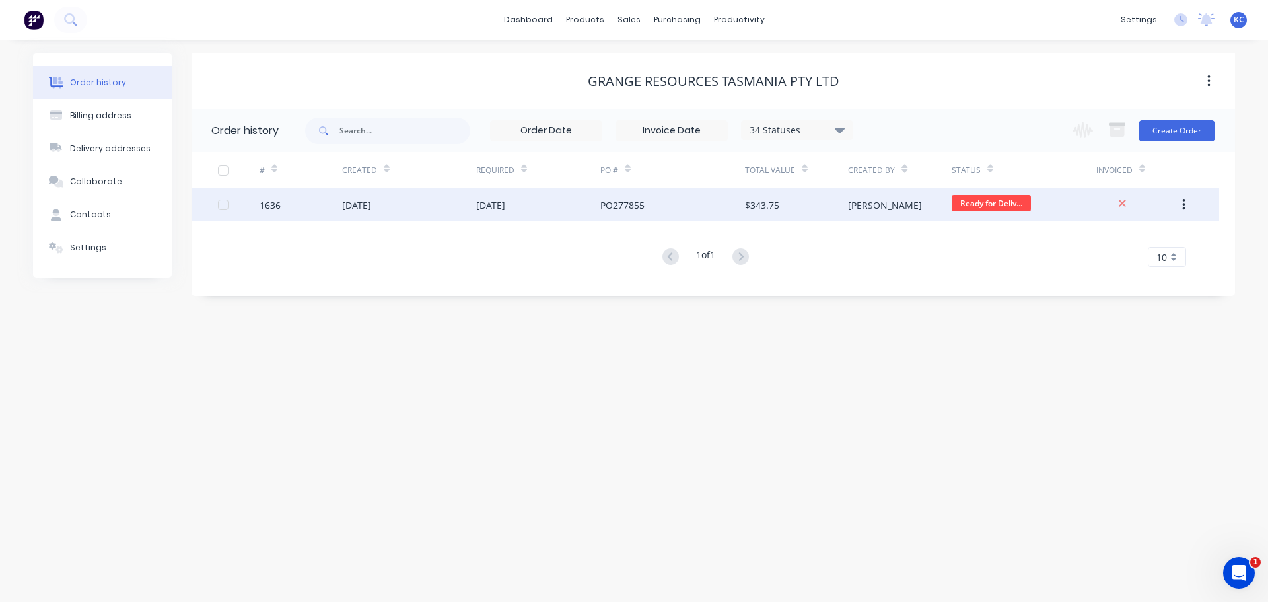
click at [277, 205] on div "1636" at bounding box center [270, 205] width 21 height 14
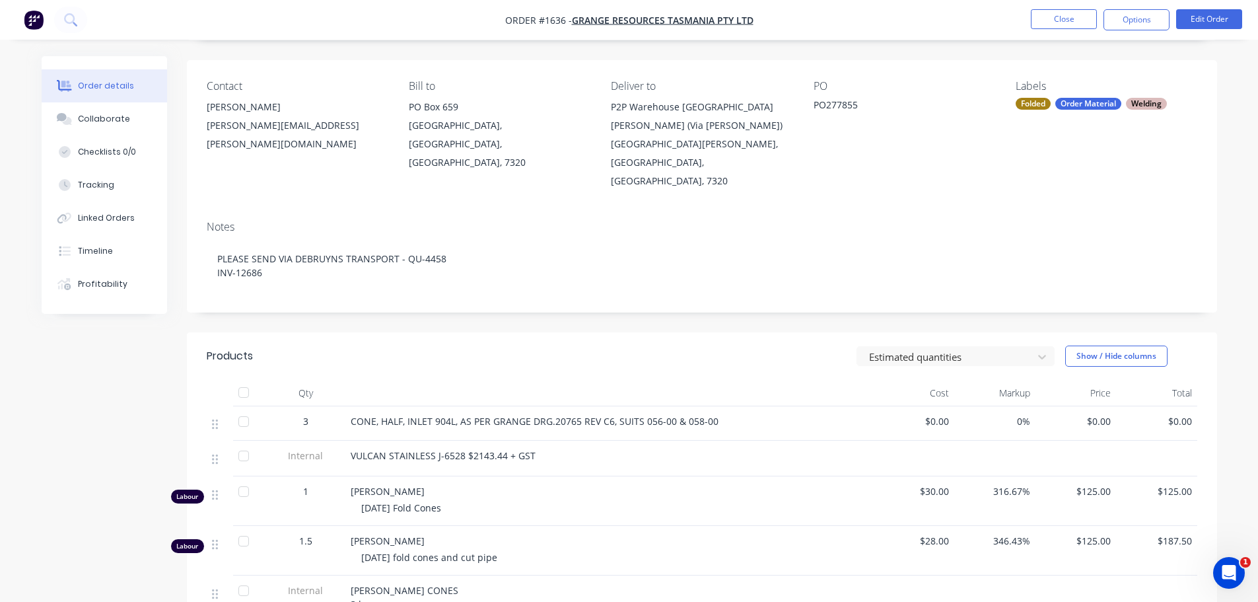
scroll to position [198, 0]
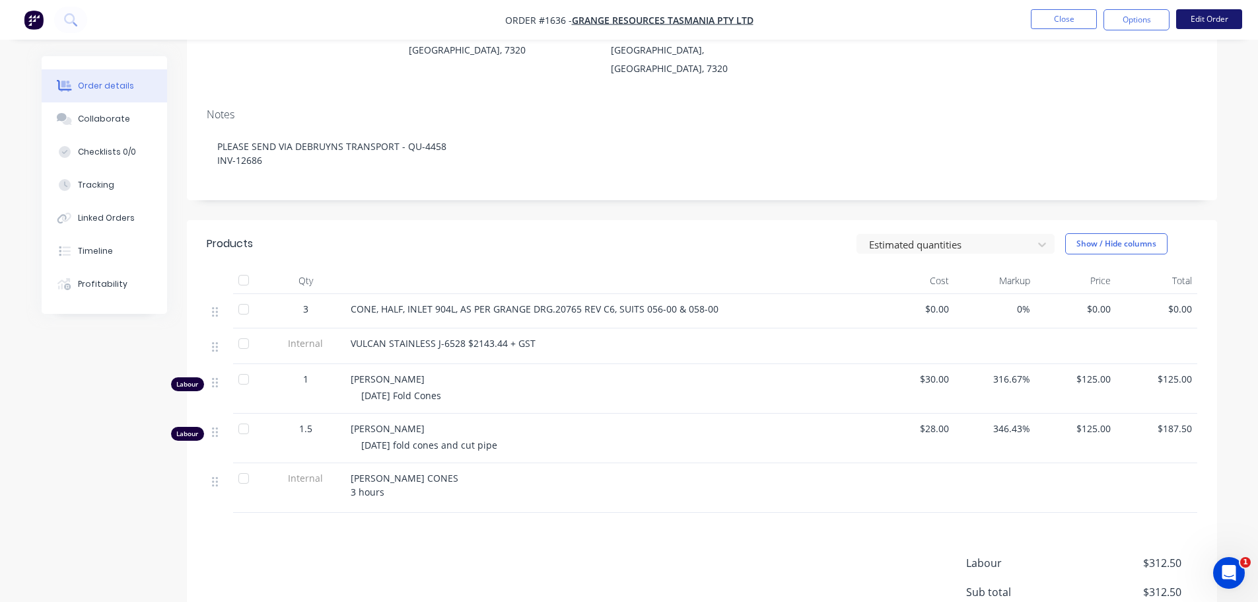
click at [1183, 24] on button "Edit Order" at bounding box center [1210, 19] width 66 height 20
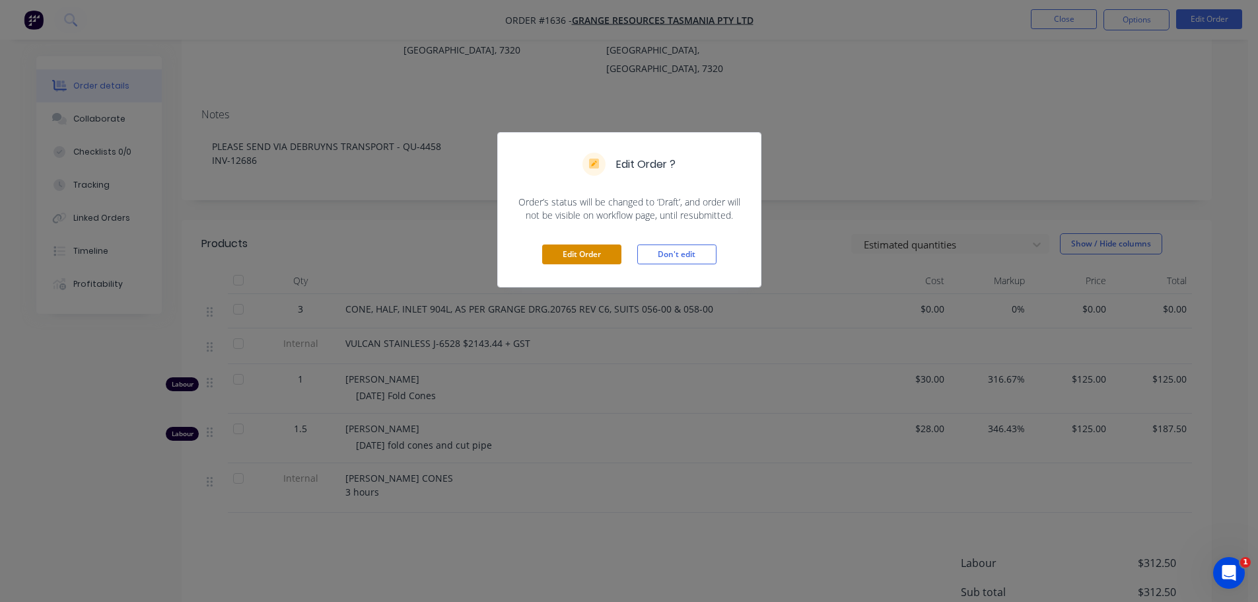
click at [575, 258] on button "Edit Order" at bounding box center [581, 254] width 79 height 20
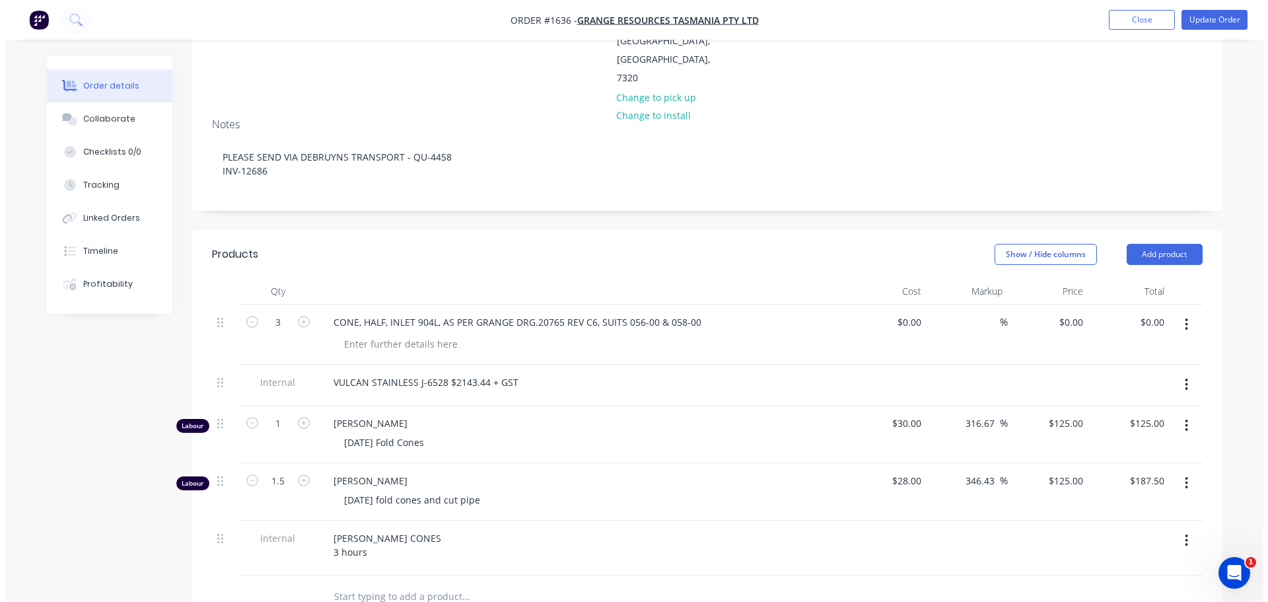
scroll to position [462, 0]
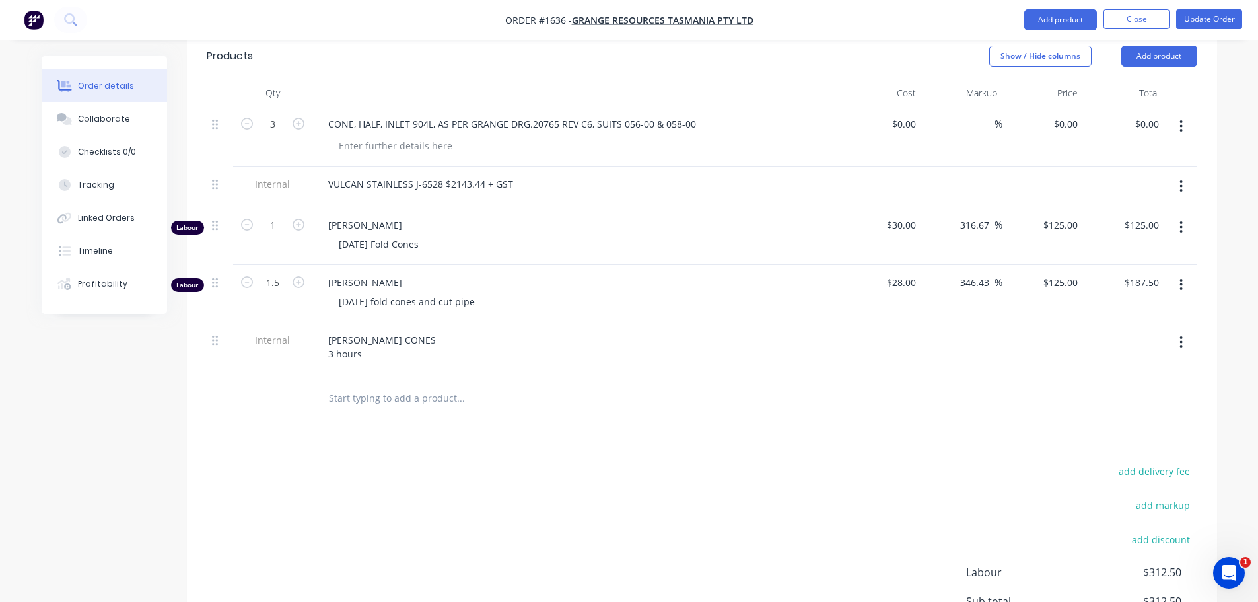
click at [1180, 335] on icon "button" at bounding box center [1181, 342] width 3 height 15
click at [1120, 394] on div "Delete" at bounding box center [1135, 403] width 102 height 19
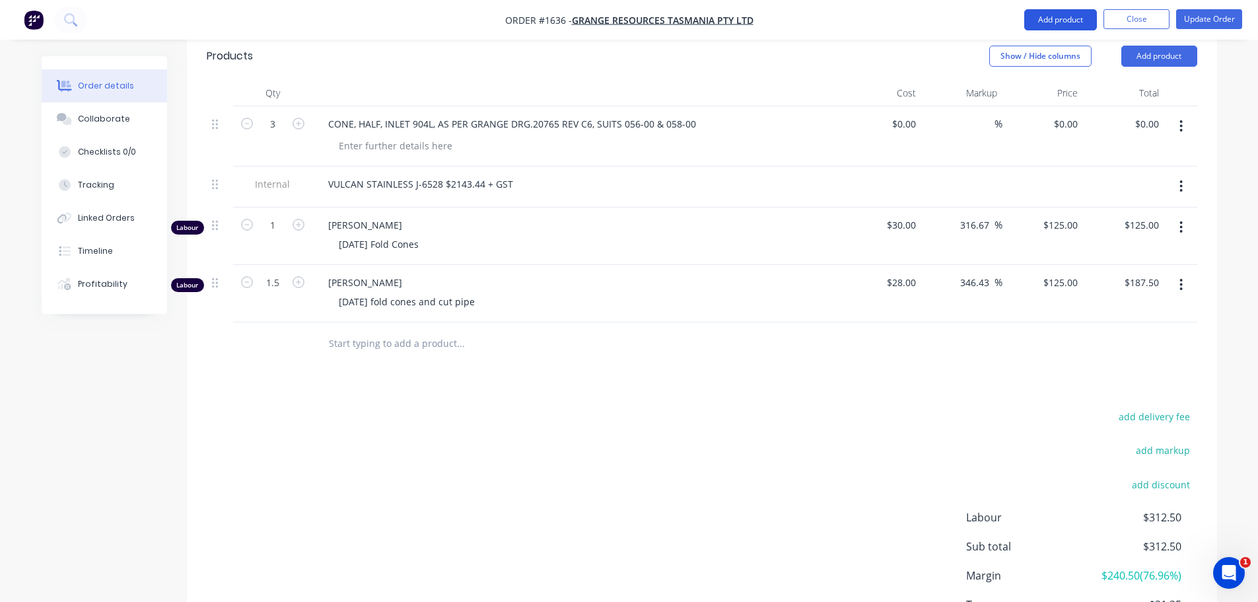
click at [1062, 23] on button "Add product" at bounding box center [1061, 19] width 73 height 21
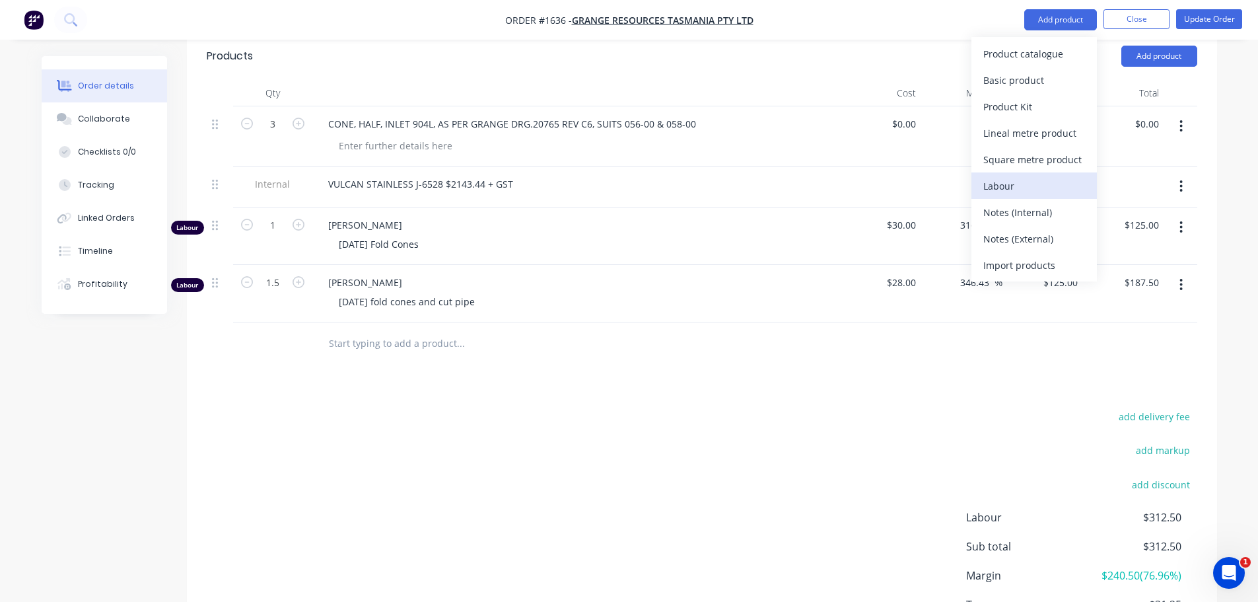
click at [1022, 190] on div "Labour" at bounding box center [1035, 185] width 102 height 19
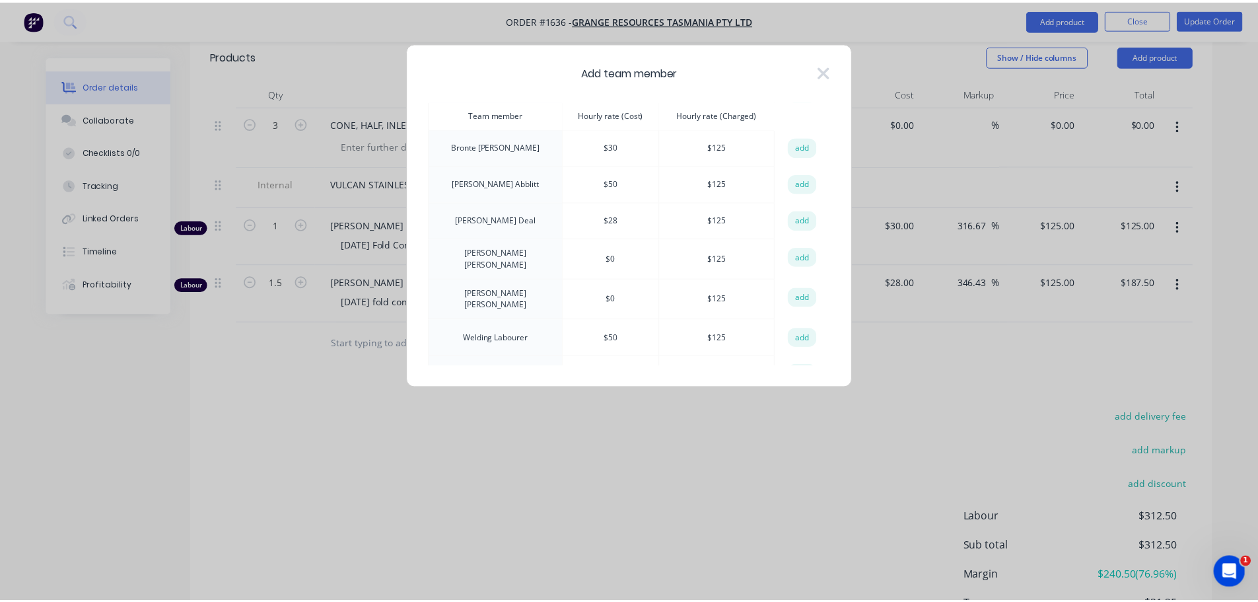
scroll to position [58, 0]
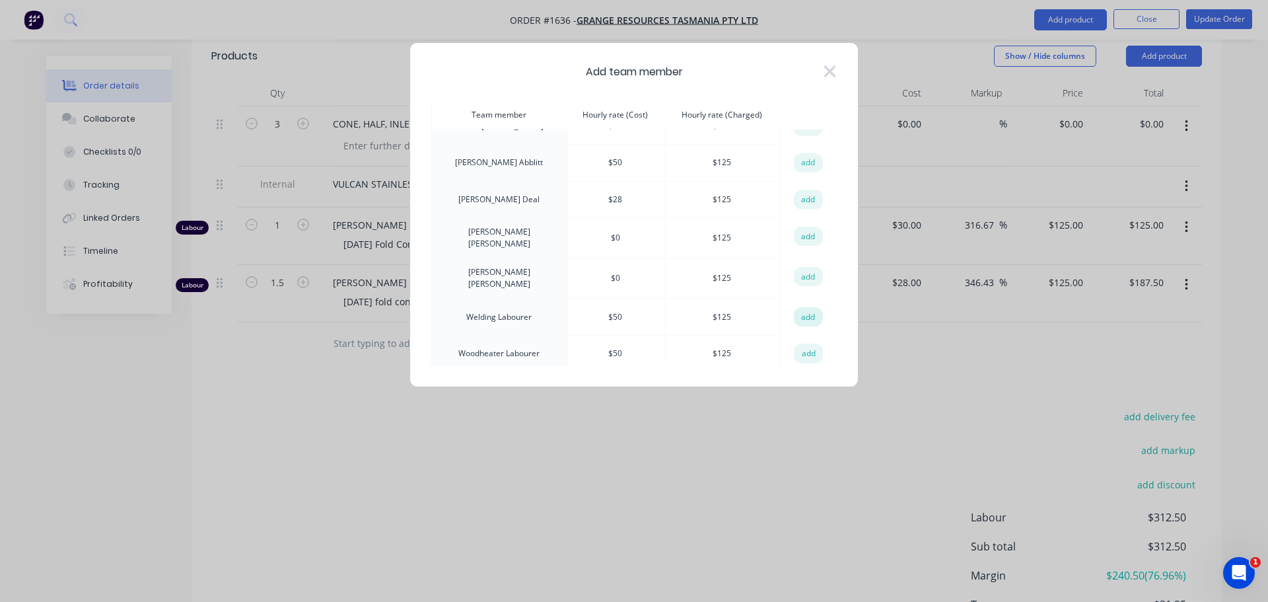
click at [803, 310] on button "add" at bounding box center [808, 317] width 29 height 20
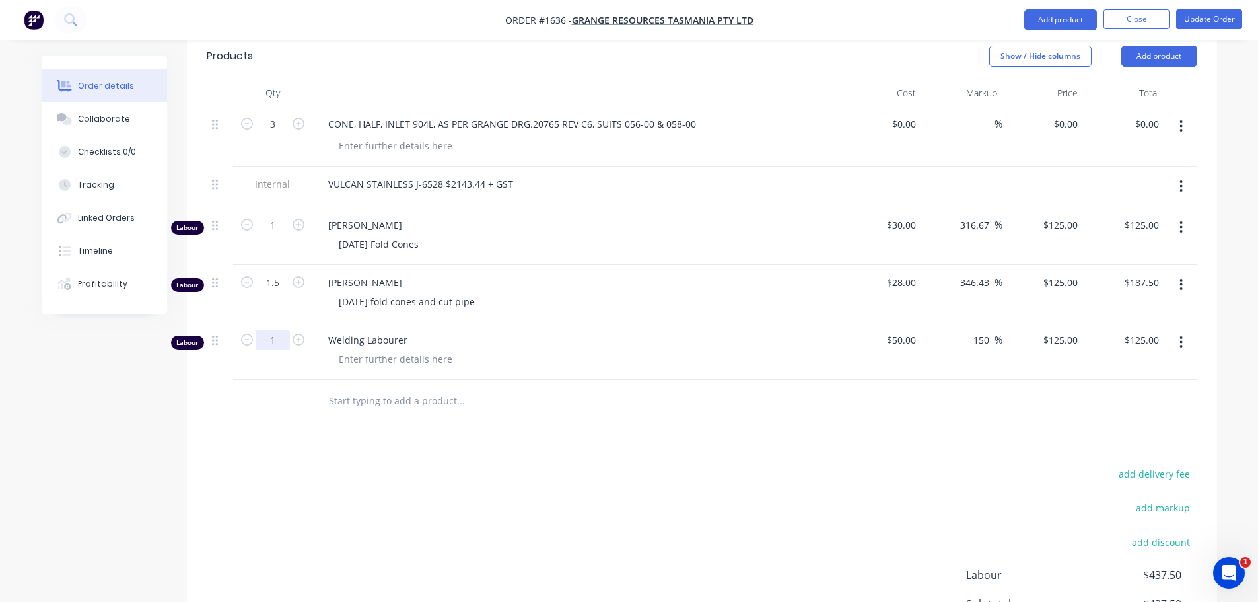
click at [274, 330] on input "1" at bounding box center [273, 340] width 34 height 20
type input "3"
type input "$375.00"
click at [367, 349] on div at bounding box center [395, 358] width 135 height 19
click at [443, 349] on div "BLAKE [DATE]" at bounding box center [581, 358] width 507 height 19
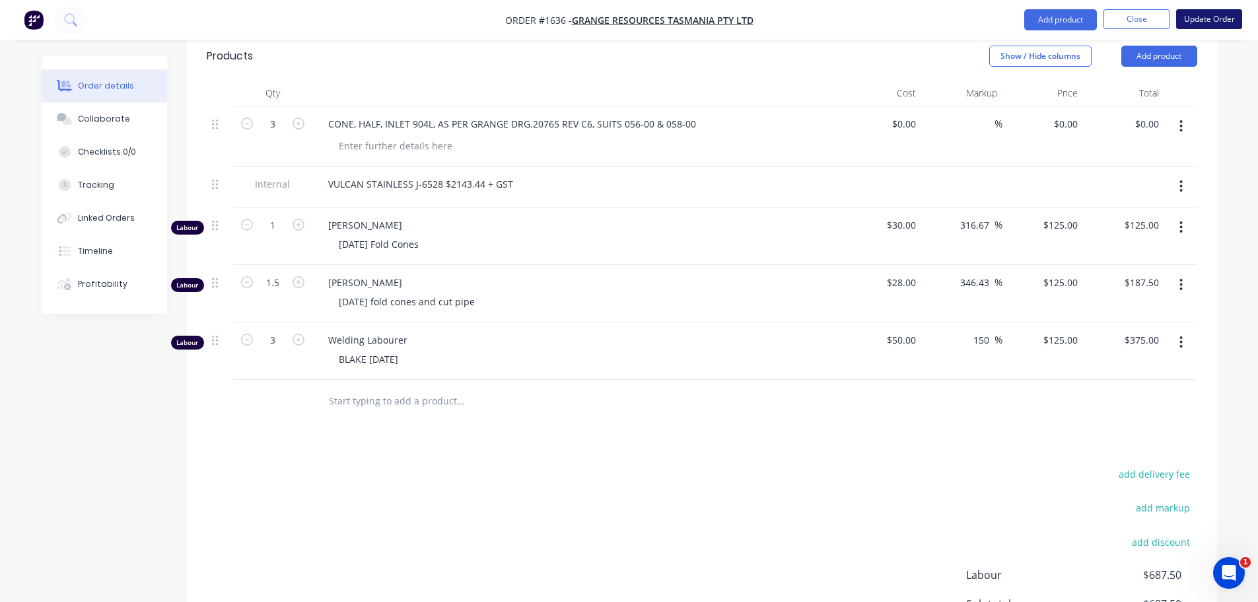
click at [1221, 10] on button "Update Order" at bounding box center [1210, 19] width 66 height 20
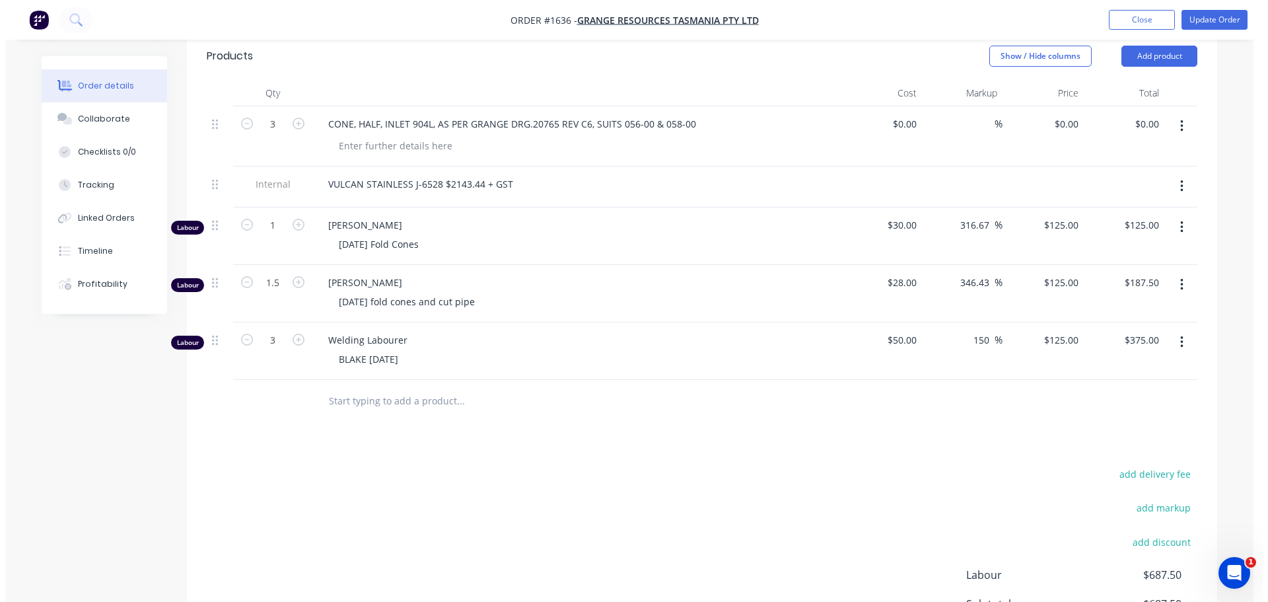
scroll to position [0, 0]
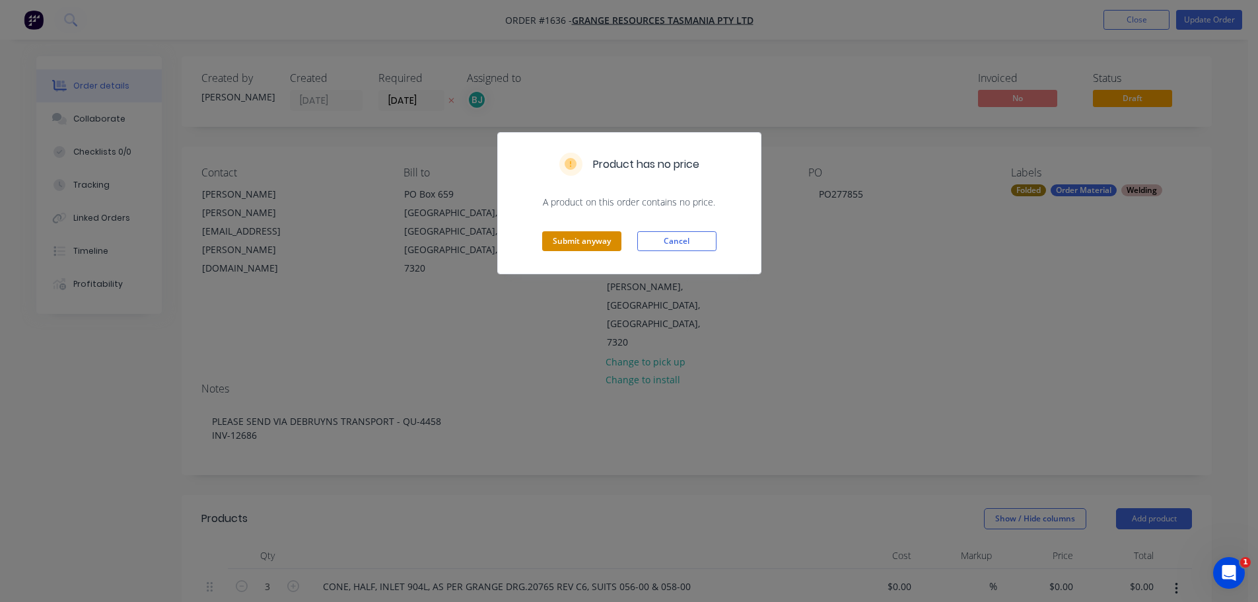
click at [569, 238] on button "Submit anyway" at bounding box center [581, 241] width 79 height 20
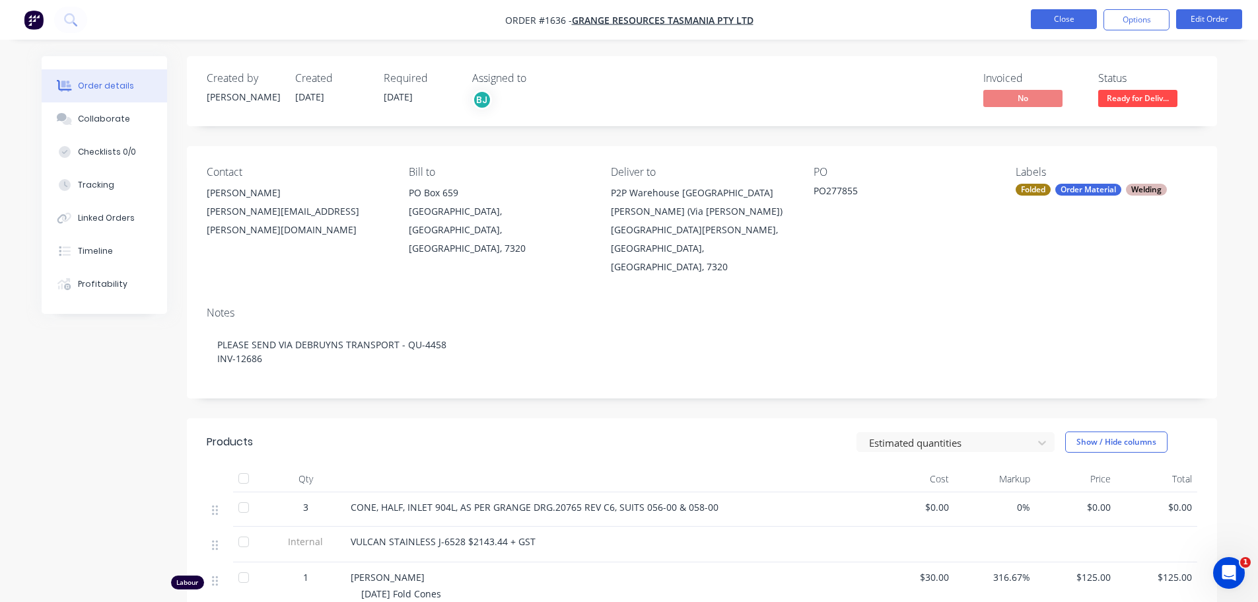
click at [1081, 16] on button "Close" at bounding box center [1064, 19] width 66 height 20
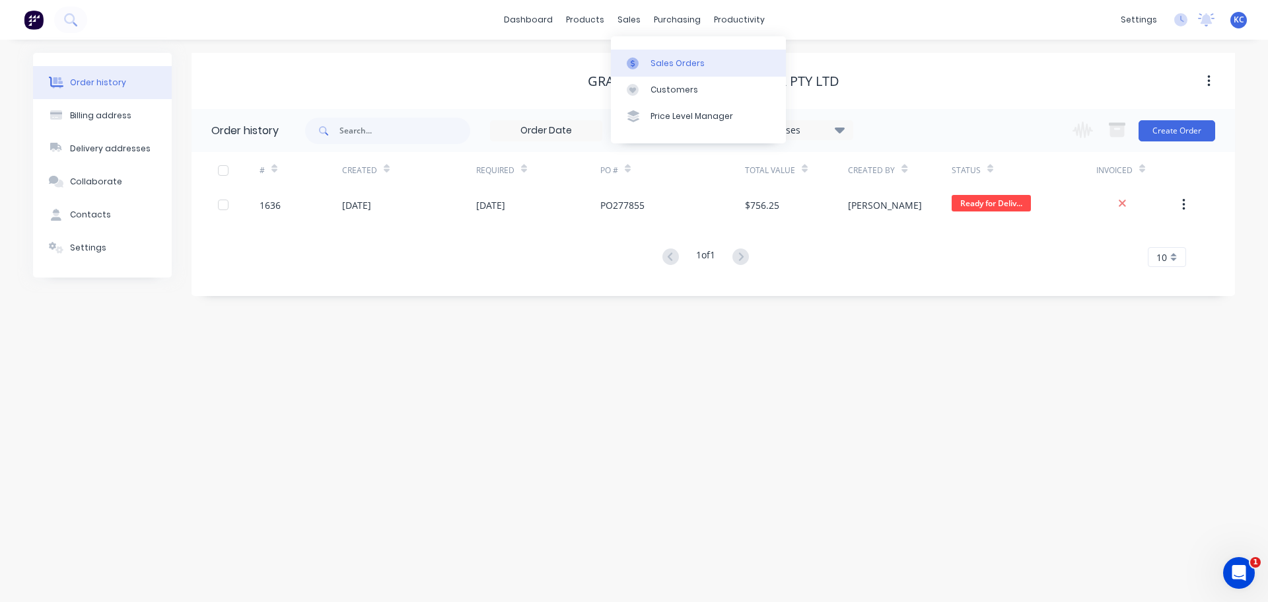
click at [677, 69] on link "Sales Orders" at bounding box center [698, 63] width 175 height 26
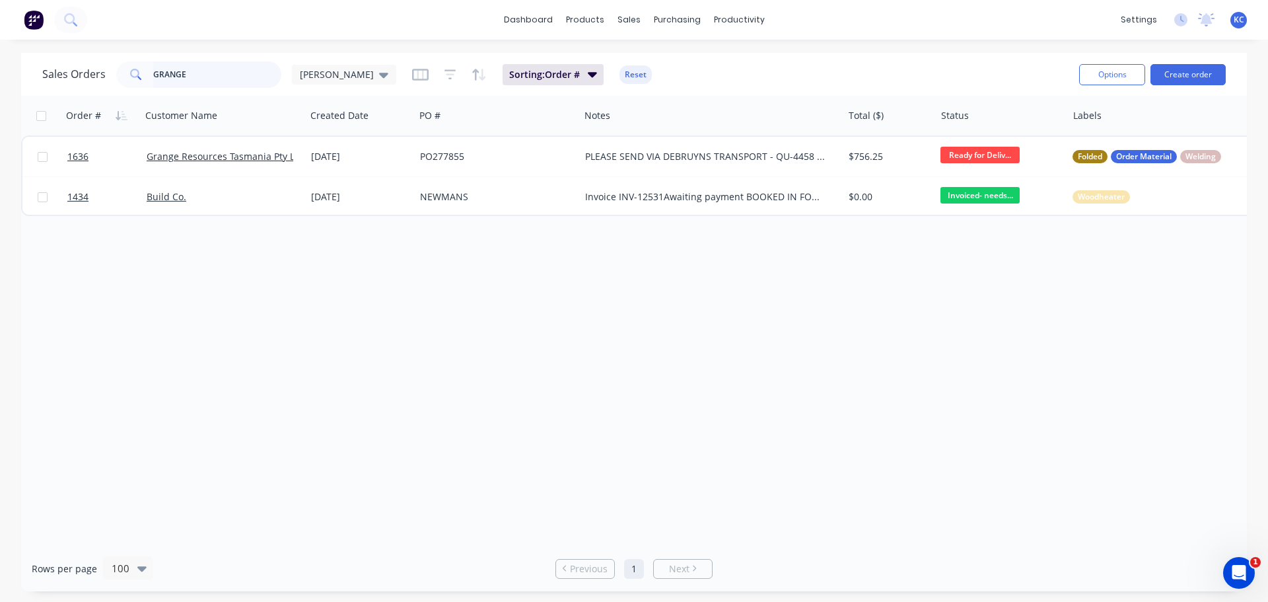
drag, startPoint x: 67, startPoint y: 88, endPoint x: 0, endPoint y: 108, distance: 70.4
click at [48, 91] on div "Sales Orders [PERSON_NAME] Sorting: Order # Reset Options Create order" at bounding box center [634, 74] width 1226 height 43
type input "1726"
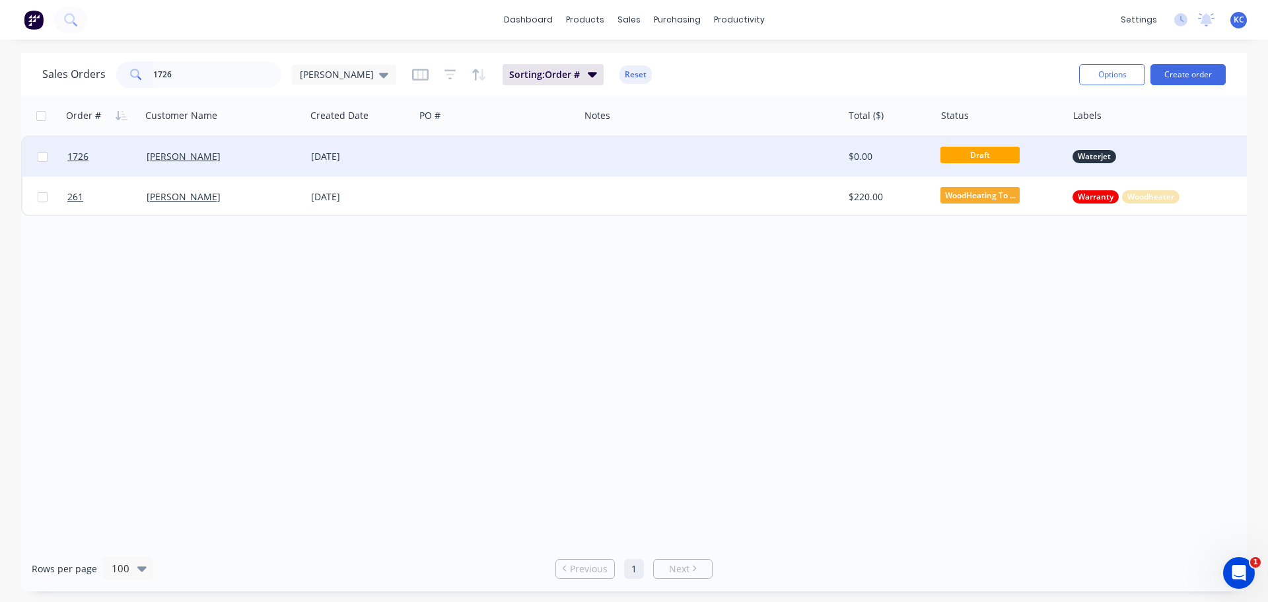
click at [65, 156] on div at bounding box center [101, 157] width 79 height 40
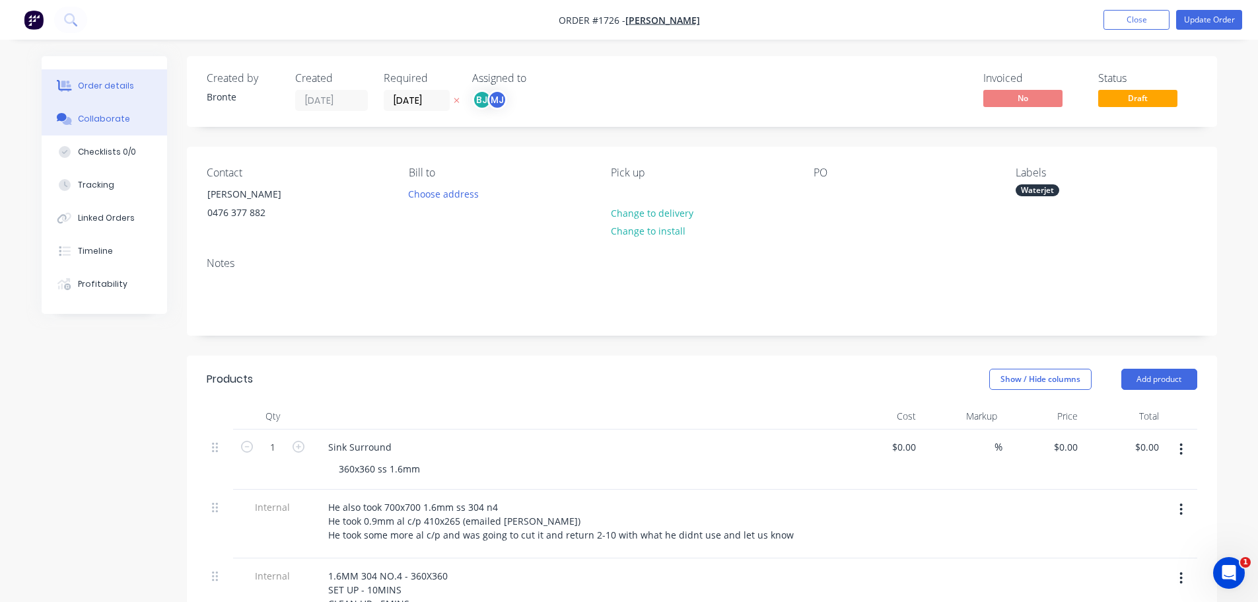
click at [104, 118] on div "Collaborate" at bounding box center [104, 119] width 52 height 12
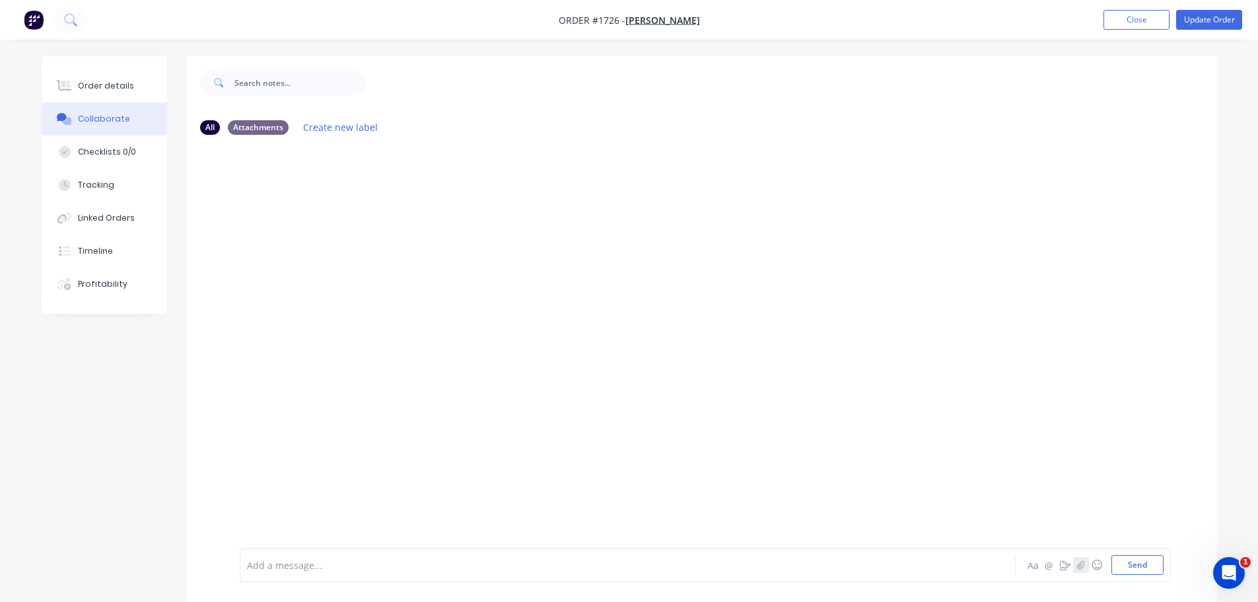
click at [1080, 565] on icon "button" at bounding box center [1081, 564] width 8 height 9
click at [1124, 566] on button "Send" at bounding box center [1138, 565] width 52 height 20
click at [1222, 26] on button "Update Order" at bounding box center [1210, 20] width 66 height 20
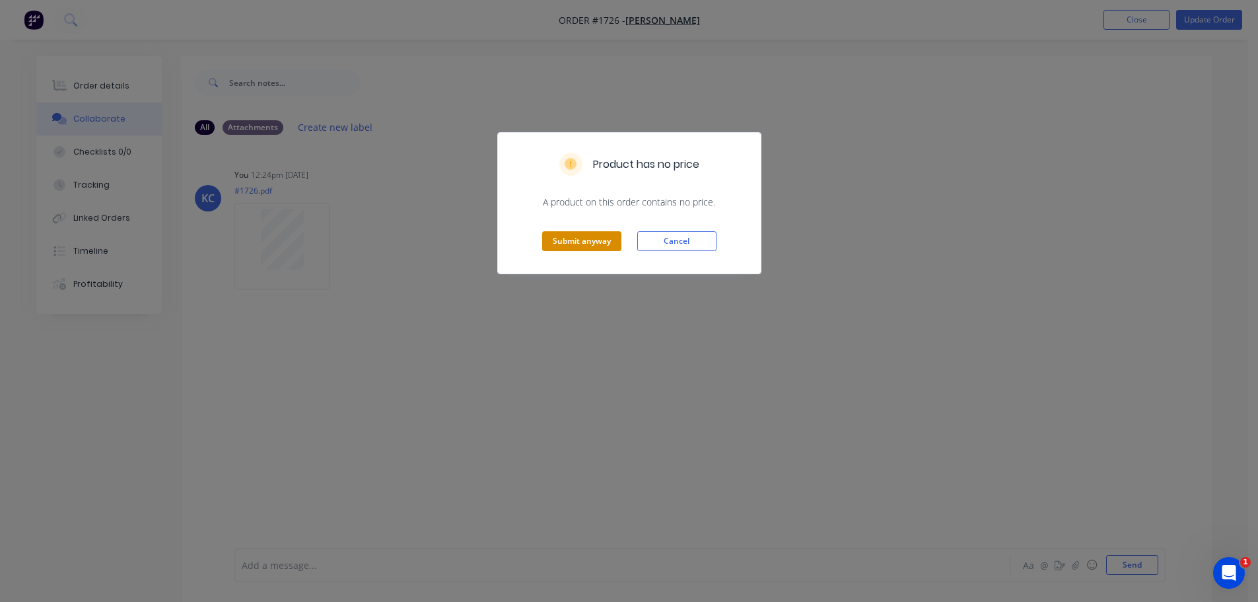
click at [544, 237] on button "Submit anyway" at bounding box center [581, 241] width 79 height 20
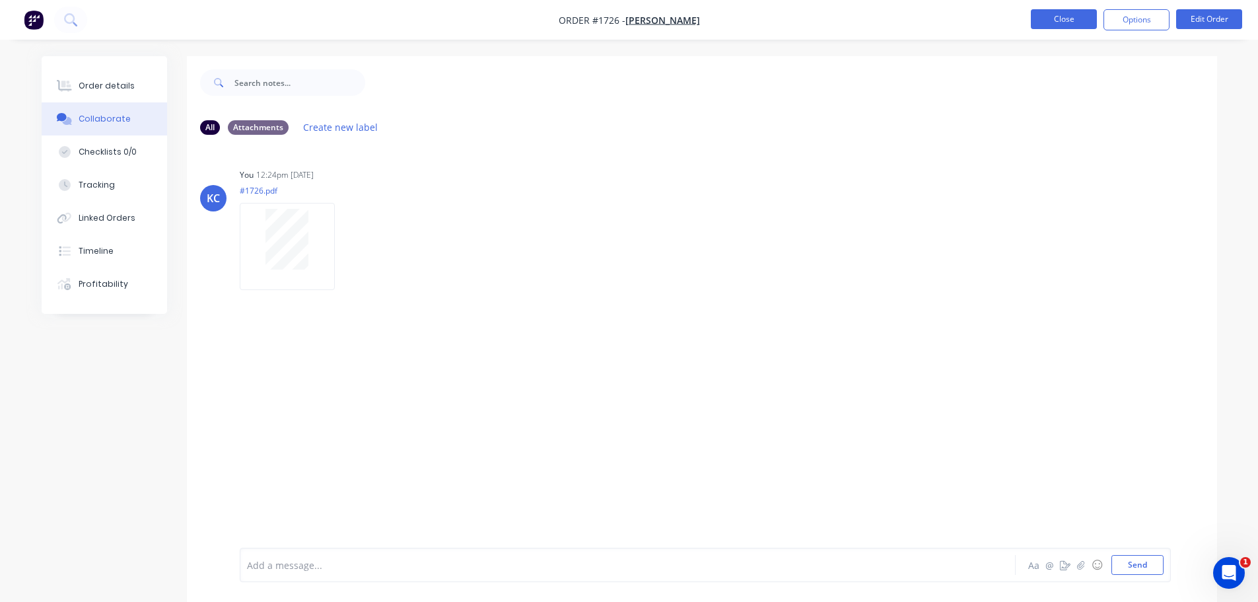
click at [1062, 18] on button "Close" at bounding box center [1064, 19] width 66 height 20
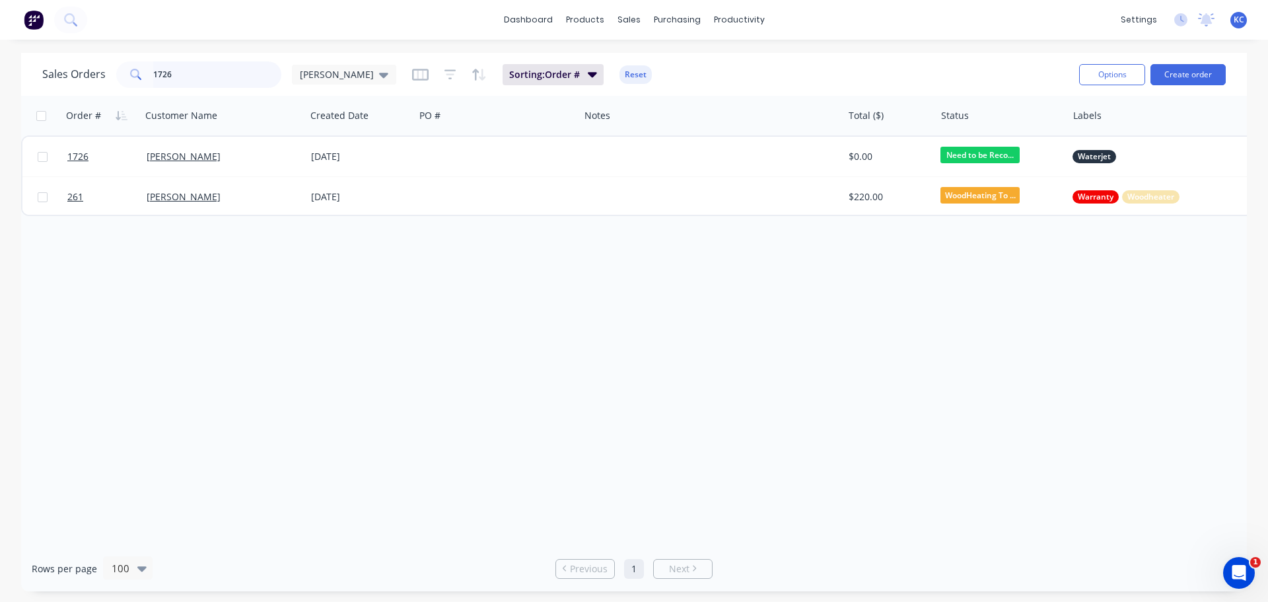
click at [0, 133] on div "Sales Orders 1726 [PERSON_NAME] Sorting: Order # Reset Options Create order Ord…" at bounding box center [634, 322] width 1268 height 538
